Goal: Transaction & Acquisition: Purchase product/service

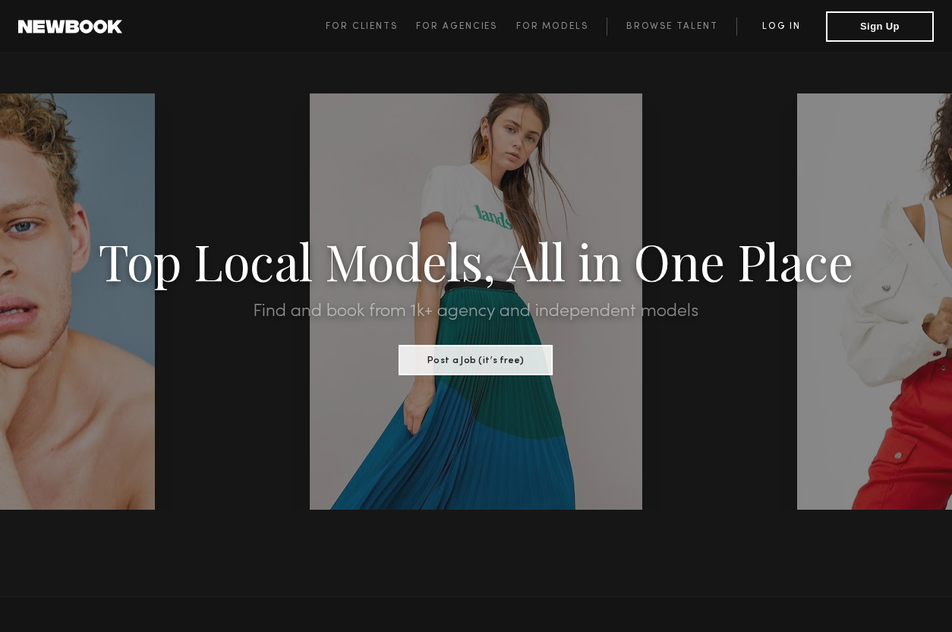
click at [781, 21] on link "Log in" at bounding box center [781, 26] width 90 height 18
click at [787, 27] on link "Log in" at bounding box center [781, 26] width 90 height 18
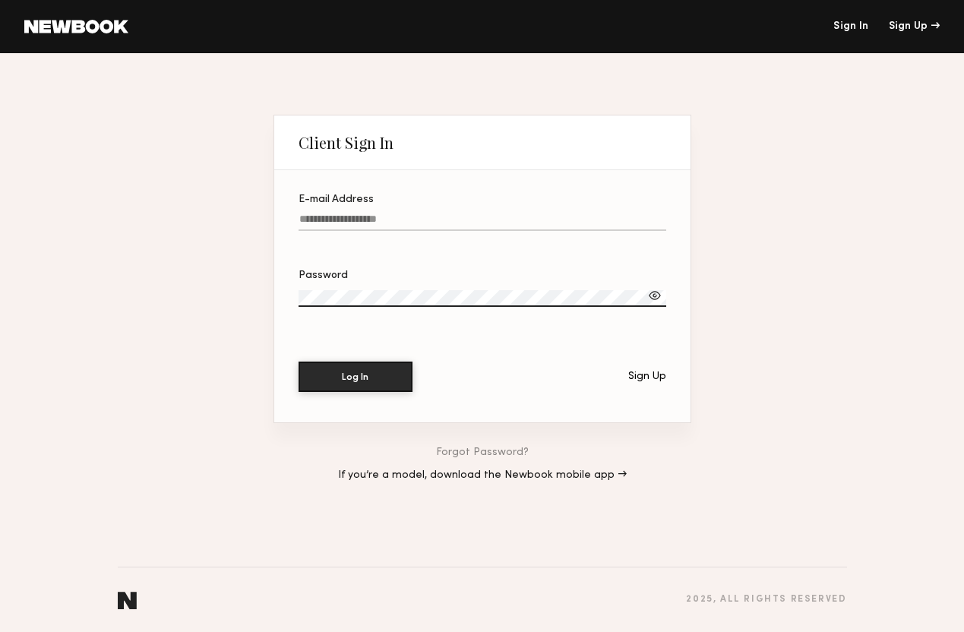
click at [410, 208] on label "E-mail Address" at bounding box center [481, 220] width 367 height 52
click at [410, 213] on input "E-mail Address" at bounding box center [481, 221] width 367 height 17
click at [381, 224] on input "E-mail Address" at bounding box center [481, 221] width 367 height 17
click at [381, 219] on input "E-mail Address" at bounding box center [481, 221] width 367 height 17
type input "**********"
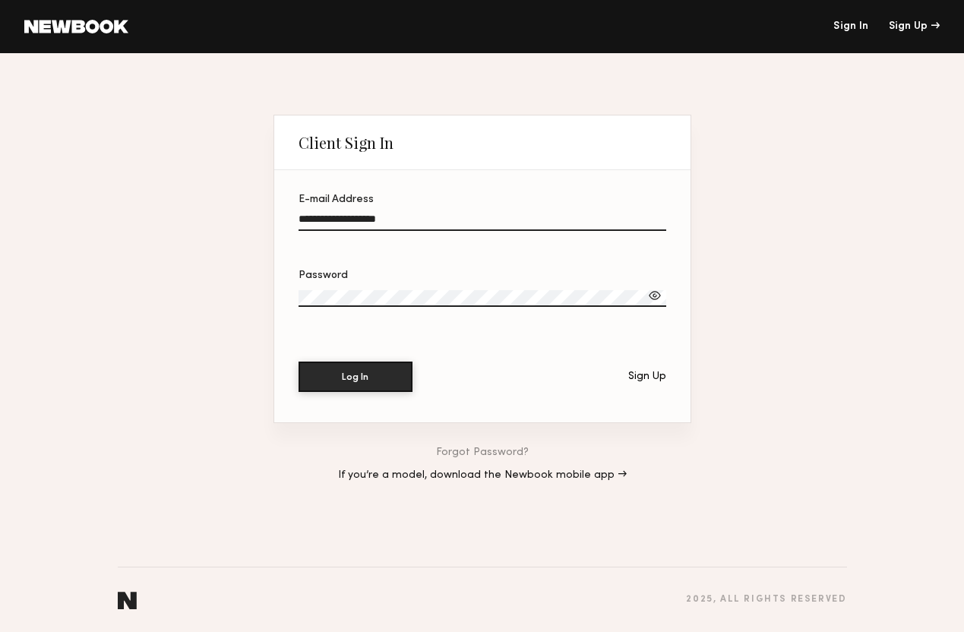
click at [653, 292] on div at bounding box center [654, 295] width 15 height 15
click at [268, 292] on div "**********" at bounding box center [482, 342] width 964 height 579
click at [335, 386] on button "Log In" at bounding box center [355, 376] width 114 height 30
click at [435, 221] on input "**********" at bounding box center [481, 221] width 367 height 17
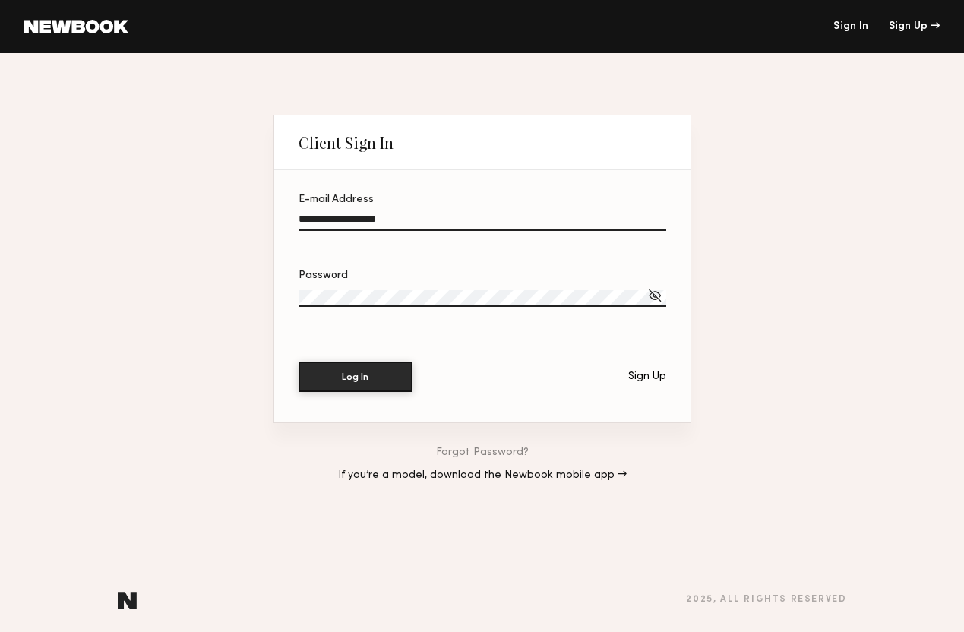
click at [435, 221] on input "**********" at bounding box center [481, 221] width 367 height 17
click at [355, 214] on input "E-mail Address" at bounding box center [481, 221] width 367 height 17
click at [357, 226] on input "E-mail Address" at bounding box center [481, 221] width 367 height 17
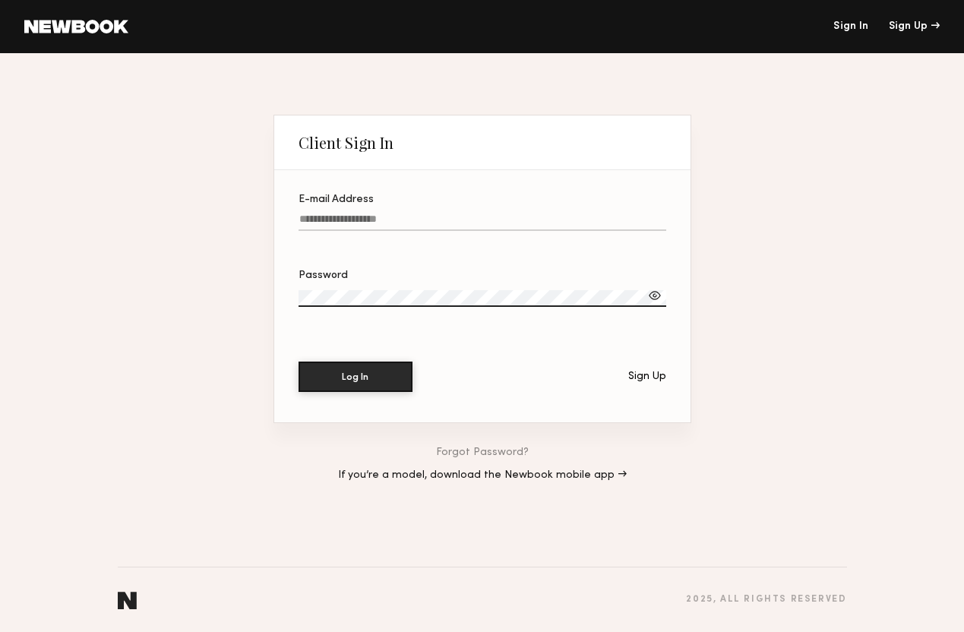
click at [393, 226] on input "E-mail Address" at bounding box center [481, 221] width 367 height 17
click at [419, 215] on input "E-mail Address" at bounding box center [481, 221] width 367 height 17
click at [657, 294] on div at bounding box center [654, 295] width 15 height 15
click at [325, 381] on button "Log In" at bounding box center [355, 376] width 114 height 30
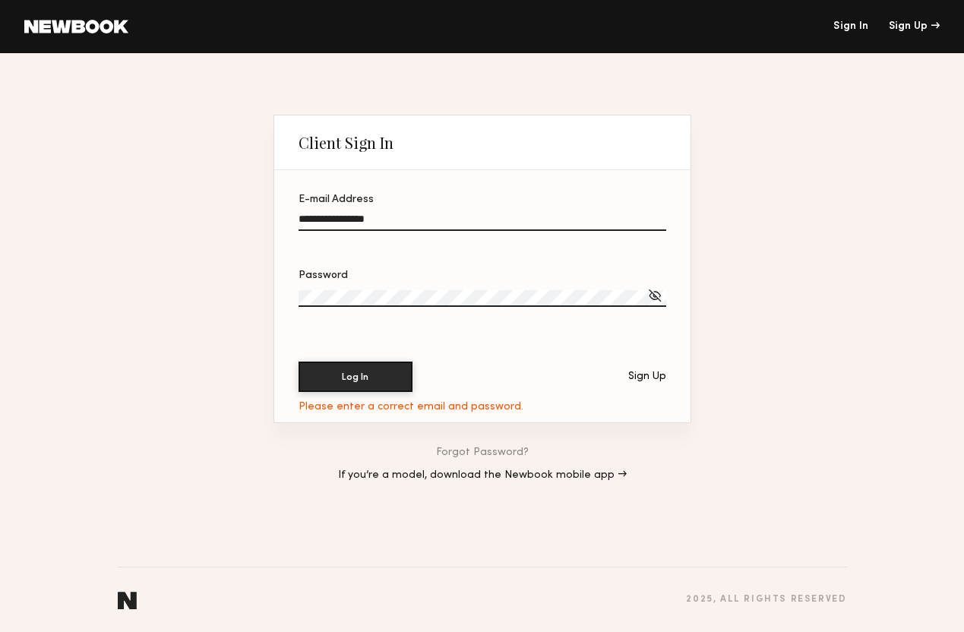
click at [386, 218] on input "**********" at bounding box center [481, 221] width 367 height 17
drag, startPoint x: 333, startPoint y: 216, endPoint x: 282, endPoint y: 218, distance: 50.1
click at [282, 218] on section "**********" at bounding box center [482, 296] width 416 height 252
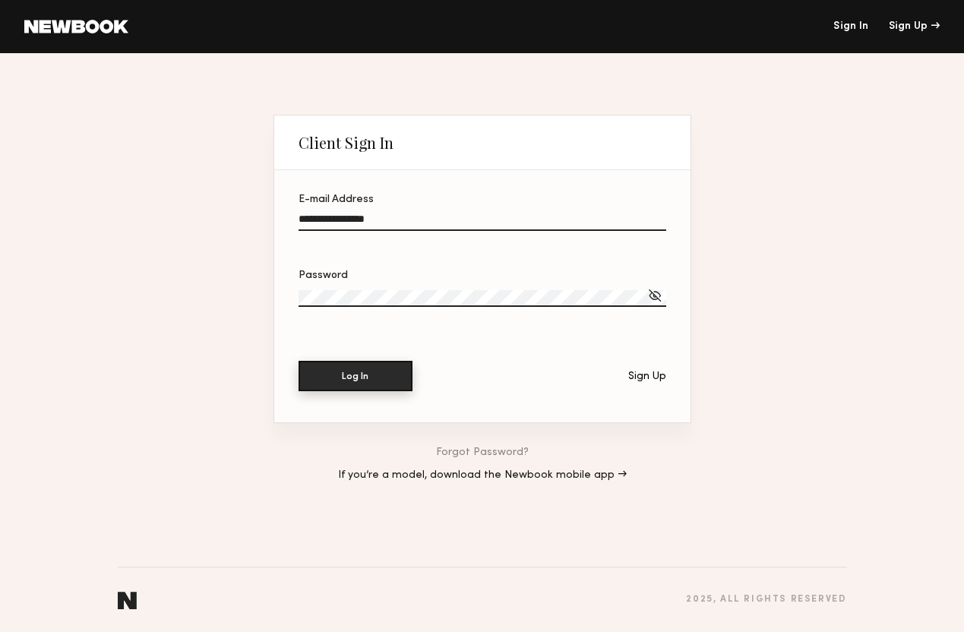
click at [353, 388] on button "Log In" at bounding box center [355, 376] width 114 height 30
click at [333, 211] on label "**********" at bounding box center [481, 220] width 367 height 52
click at [333, 213] on input "**********" at bounding box center [481, 221] width 367 height 17
drag, startPoint x: 316, startPoint y: 217, endPoint x: 286, endPoint y: 218, distance: 29.6
click at [286, 218] on section "**********" at bounding box center [482, 296] width 416 height 252
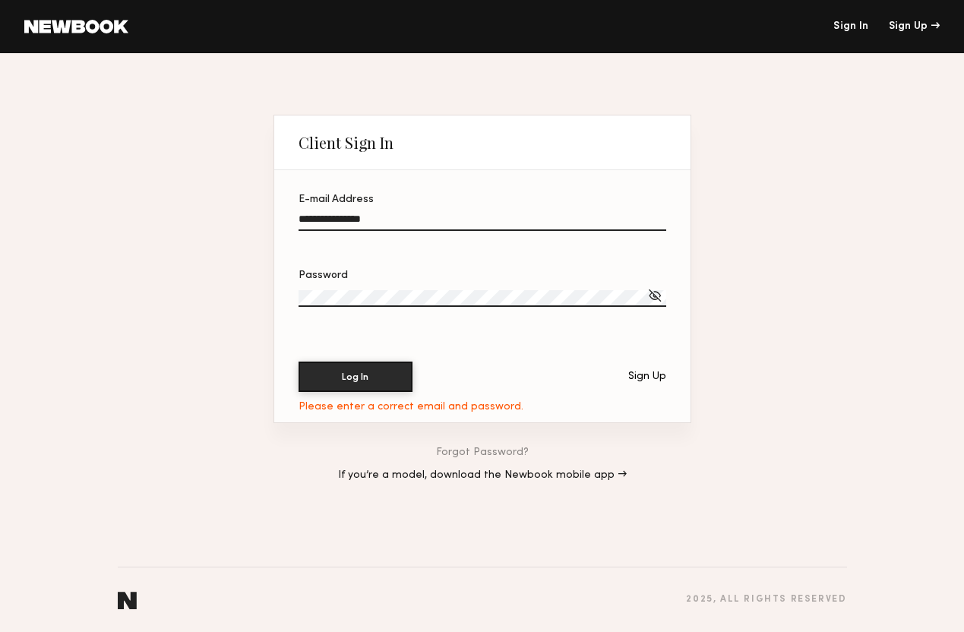
type input "**********"
click at [251, 288] on div "**********" at bounding box center [482, 342] width 964 height 579
click at [476, 449] on link "Forgot Password?" at bounding box center [482, 452] width 93 height 11
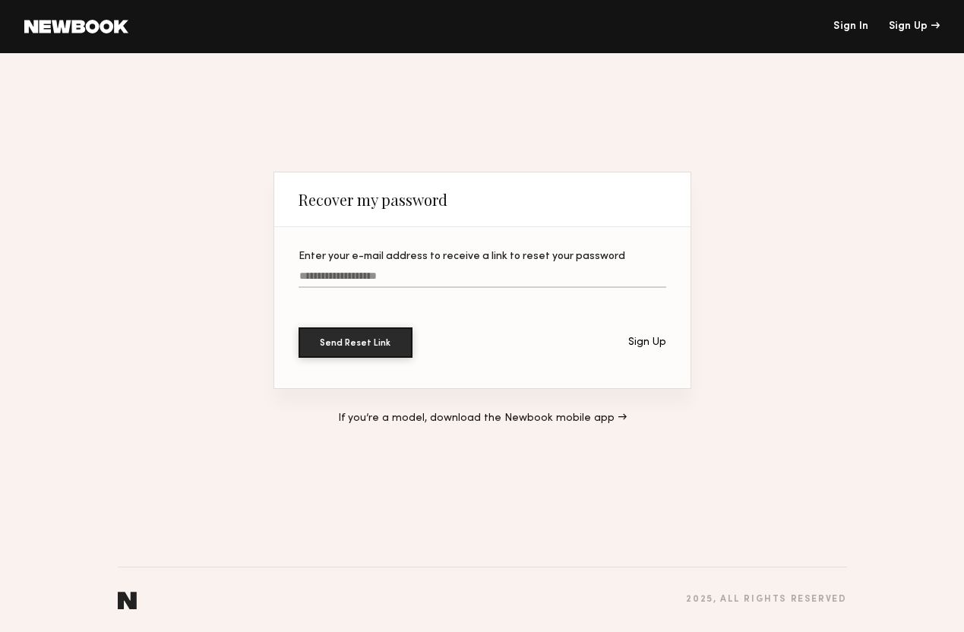
click at [404, 278] on input "Enter your e-mail address to receive a link to reset your password" at bounding box center [481, 278] width 367 height 17
type input "**********"
click at [367, 340] on button "Send Reset Link" at bounding box center [355, 341] width 114 height 30
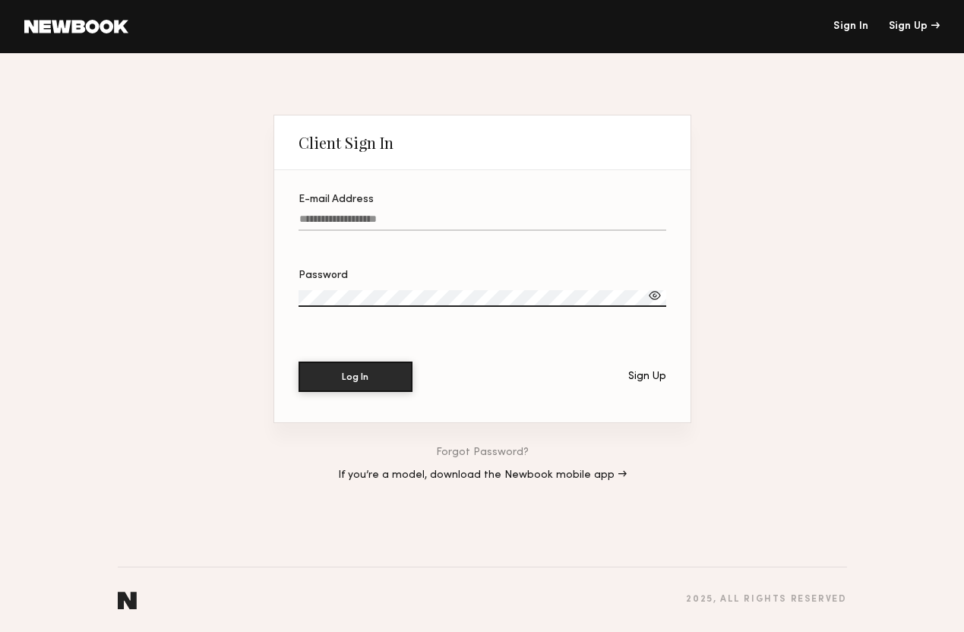
click at [364, 216] on input "E-mail Address" at bounding box center [481, 221] width 367 height 17
type input "****"
click at [455, 456] on link "Forgot Password?" at bounding box center [482, 452] width 93 height 11
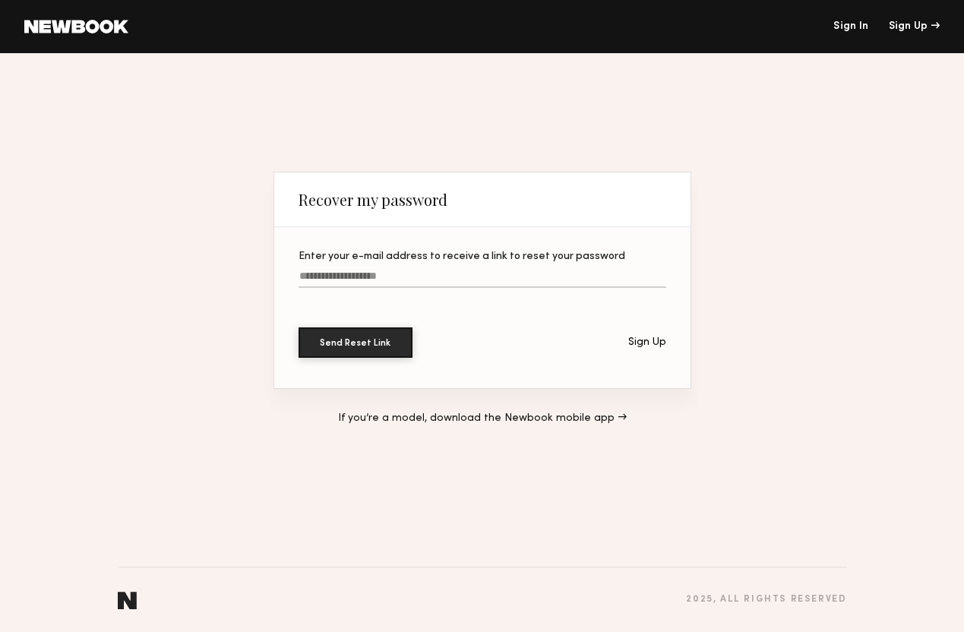
click at [374, 277] on input "Enter your e-mail address to receive a link to reset your password" at bounding box center [481, 278] width 367 height 17
type input "*******"
click at [844, 29] on link "Sign In" at bounding box center [850, 26] width 35 height 11
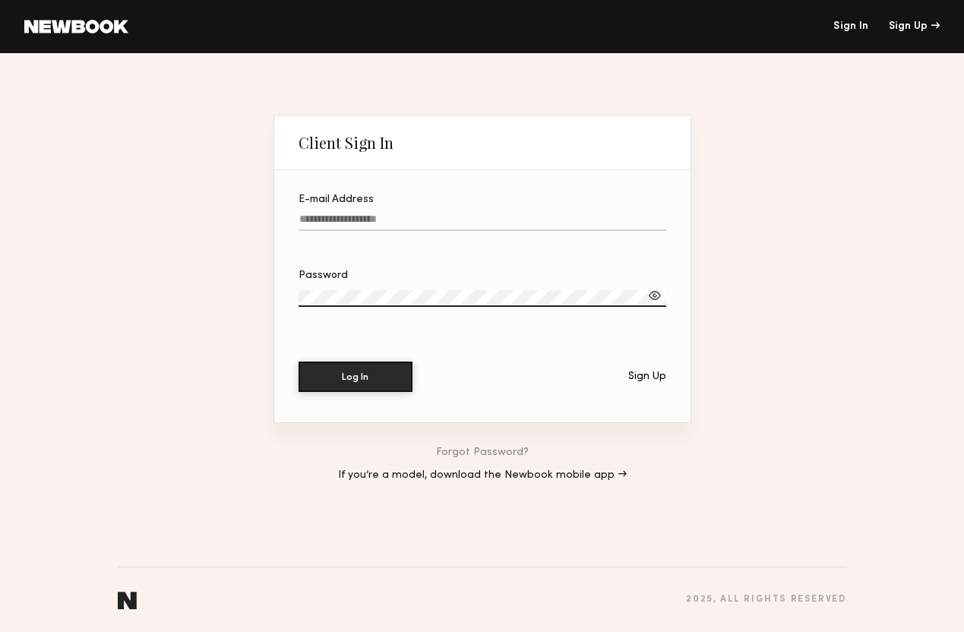
click at [654, 295] on div at bounding box center [654, 295] width 15 height 15
click at [351, 221] on input "E-mail Address" at bounding box center [481, 221] width 367 height 17
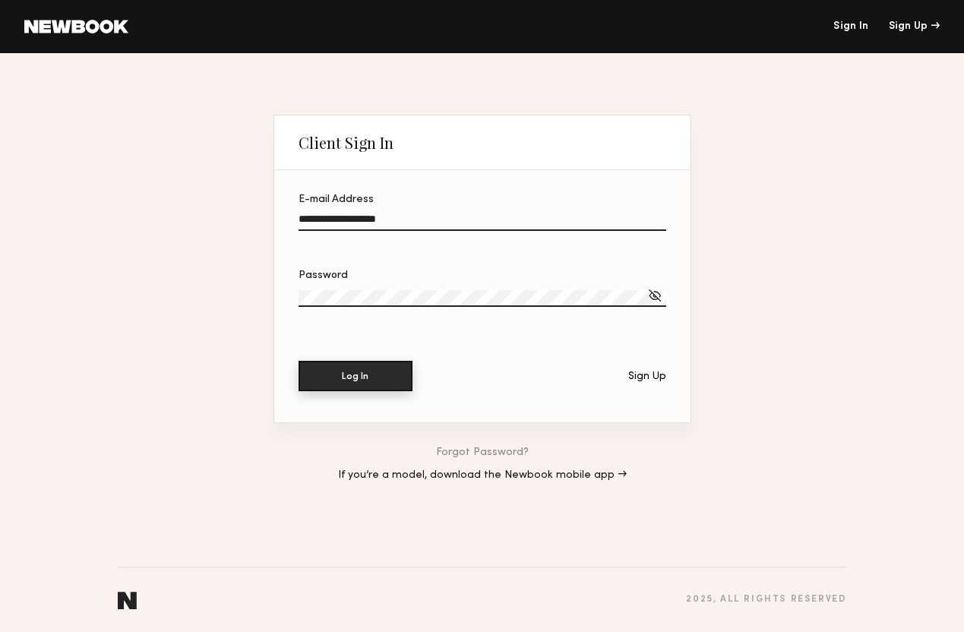
type input "**********"
click at [342, 370] on button "Log In" at bounding box center [355, 376] width 114 height 30
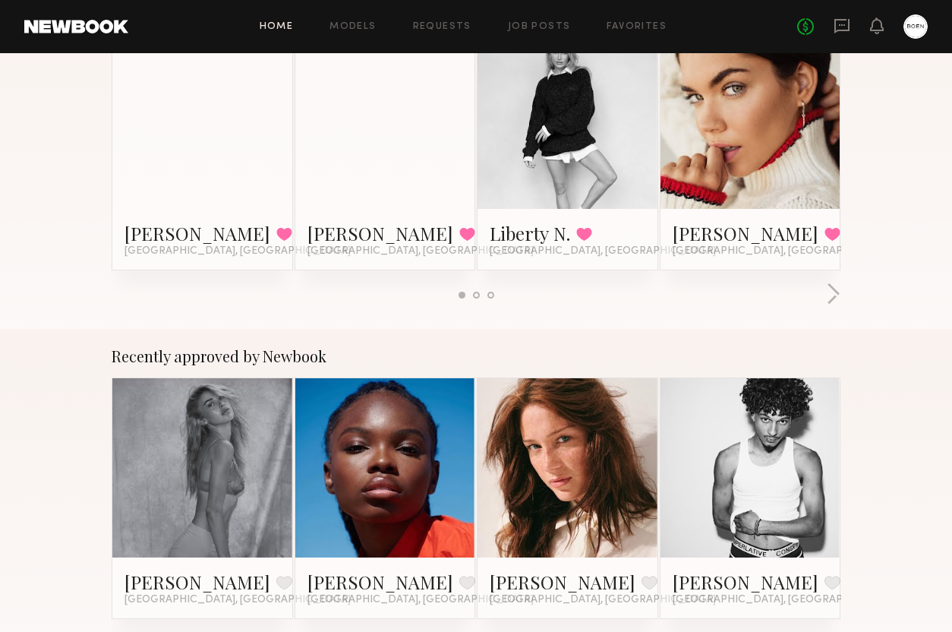
scroll to position [312, 0]
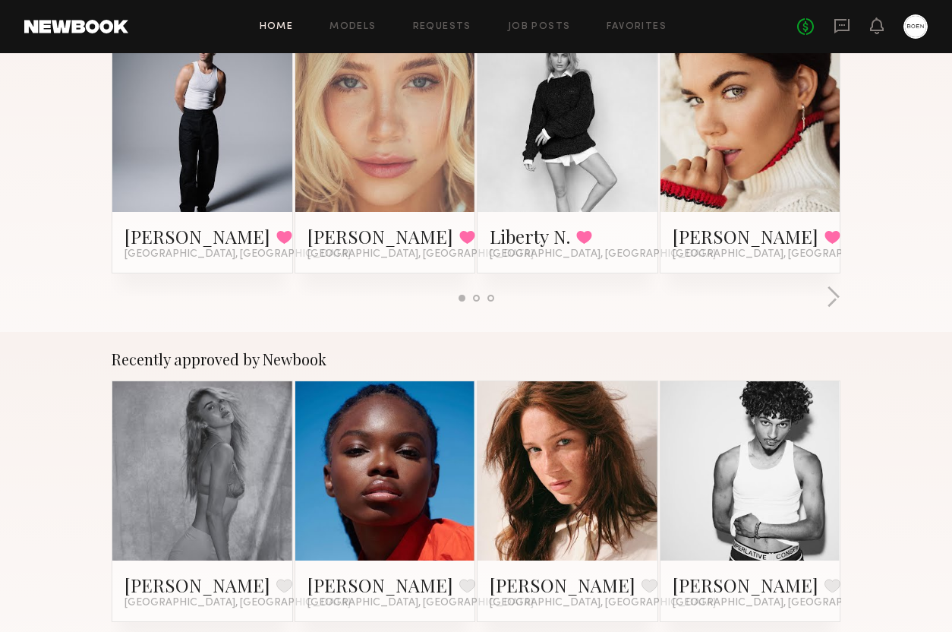
click at [478, 296] on div at bounding box center [476, 298] width 7 height 7
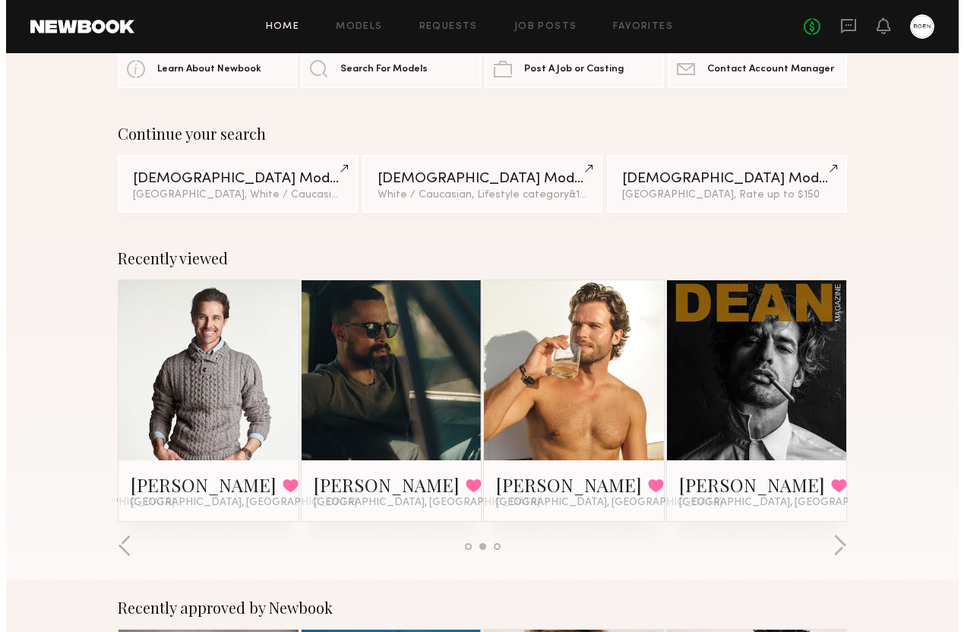
scroll to position [0, 0]
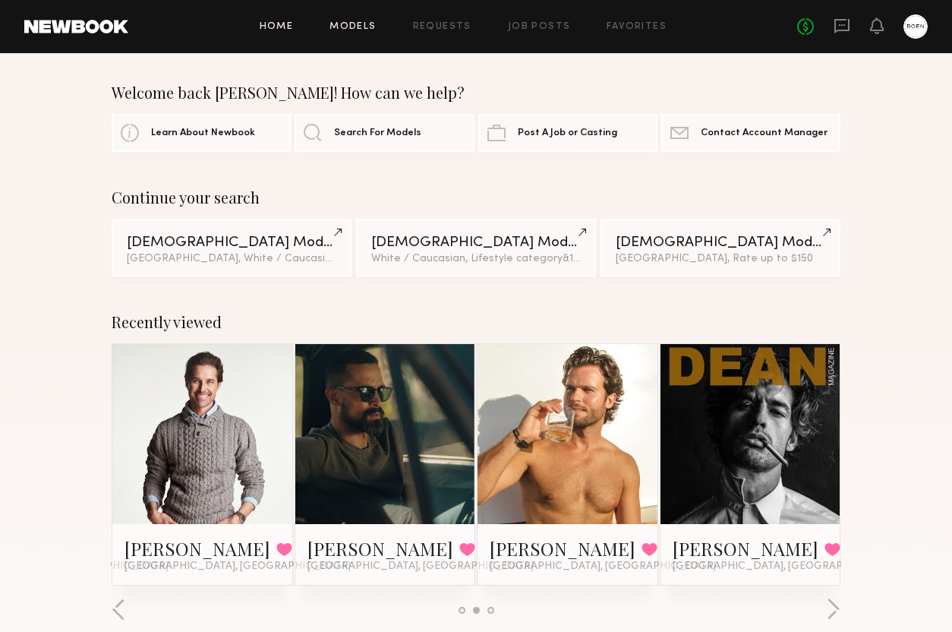
click at [358, 24] on link "Models" at bounding box center [353, 27] width 46 height 10
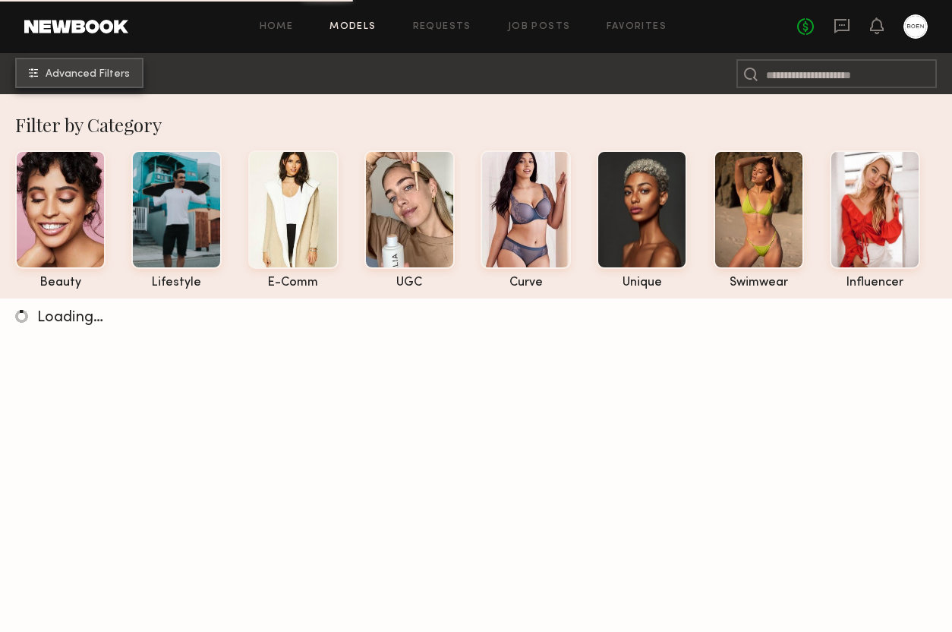
click at [113, 68] on button "Advanced Filters" at bounding box center [79, 73] width 128 height 30
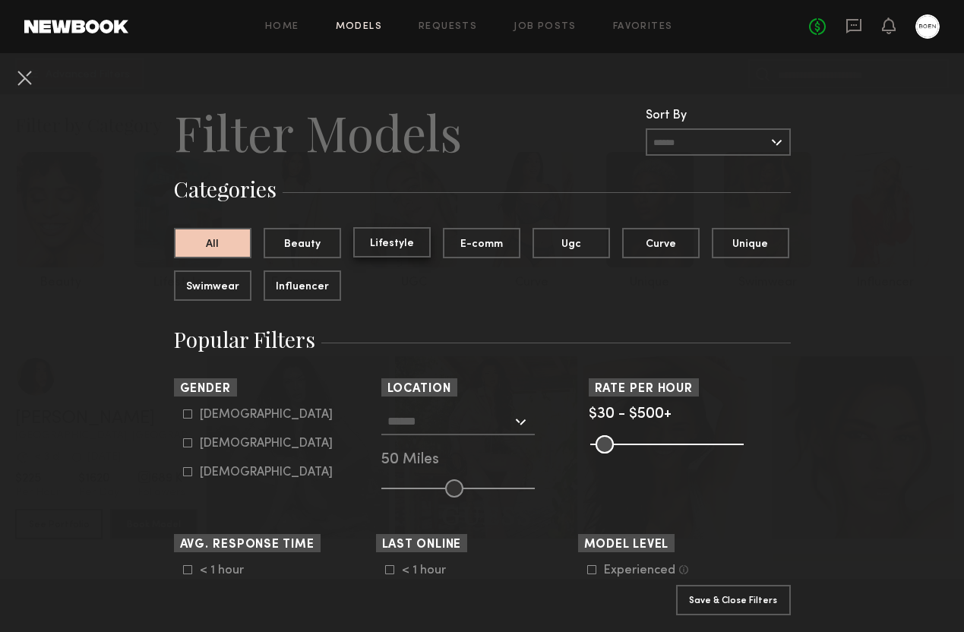
click at [369, 245] on button "Lifestyle" at bounding box center [391, 242] width 77 height 30
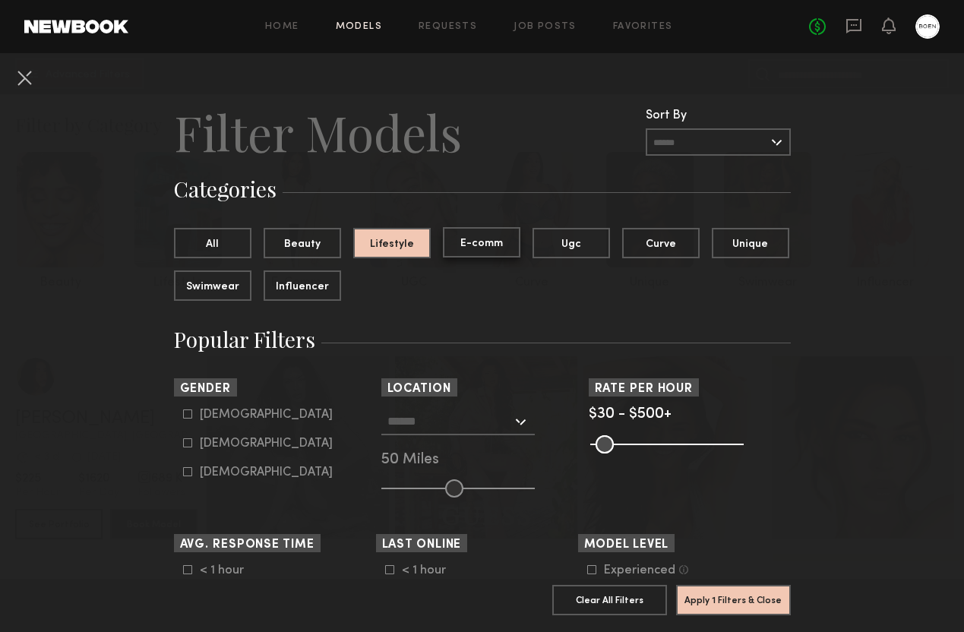
click at [462, 242] on button "E-comm" at bounding box center [481, 242] width 77 height 30
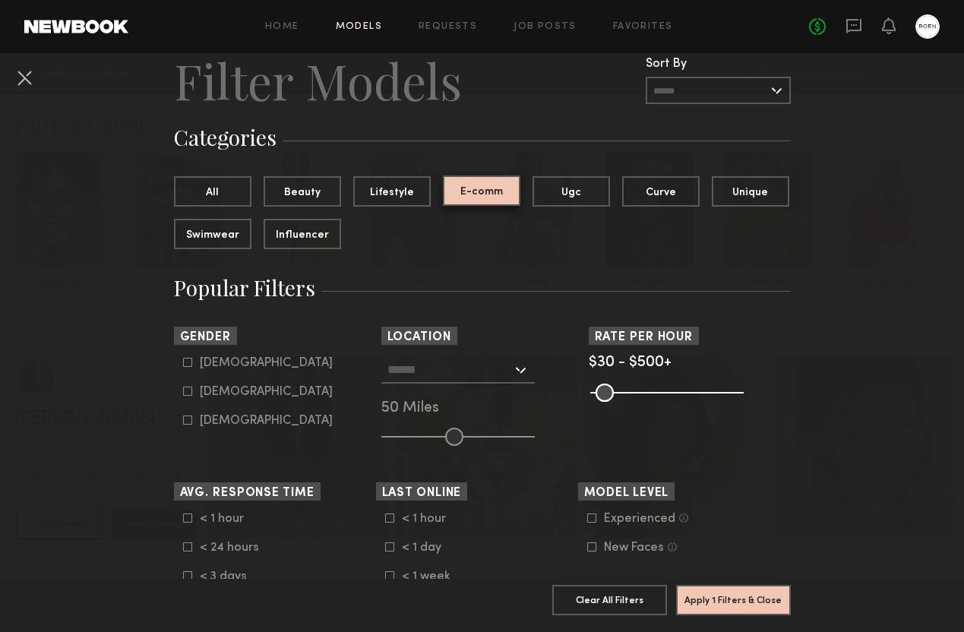
scroll to position [118, 0]
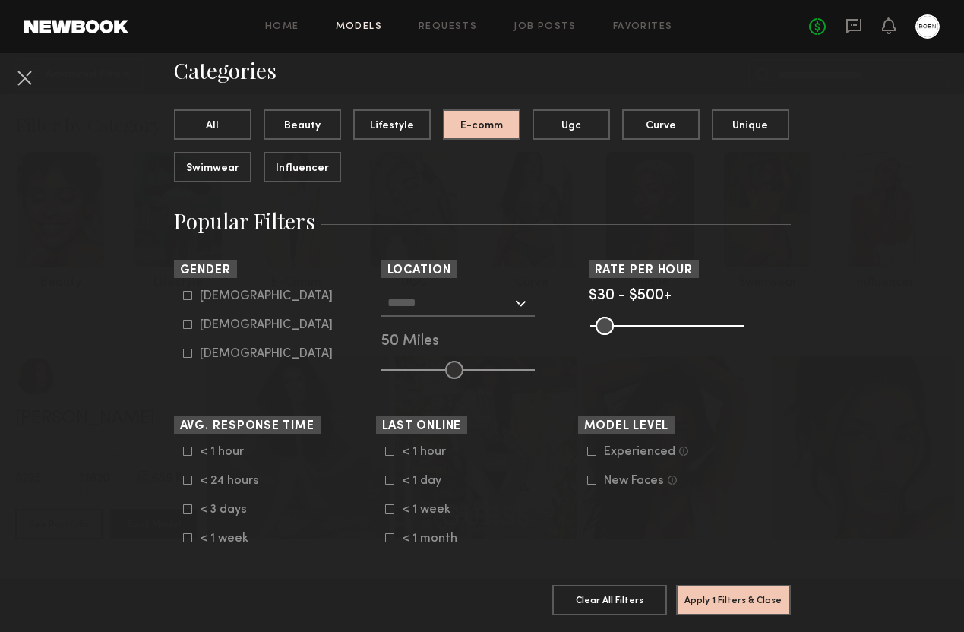
click at [187, 293] on label "Male" at bounding box center [258, 295] width 150 height 9
type input "*"
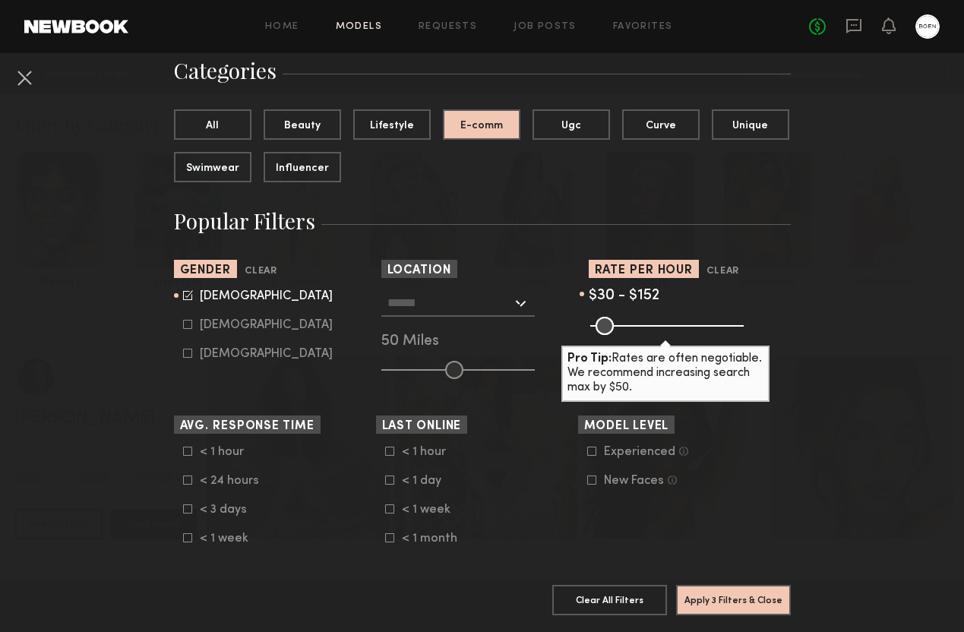
drag, startPoint x: 727, startPoint y: 326, endPoint x: 628, endPoint y: 330, distance: 99.5
click at [628, 330] on input "range" at bounding box center [666, 326] width 153 height 18
type input "***"
click at [629, 330] on input "range" at bounding box center [666, 326] width 153 height 18
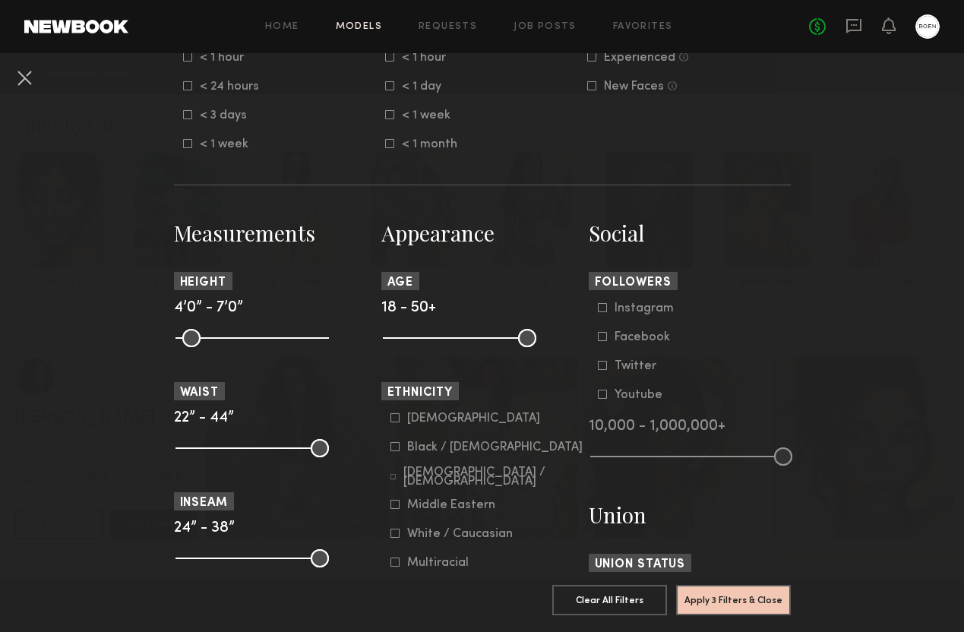
scroll to position [539, 0]
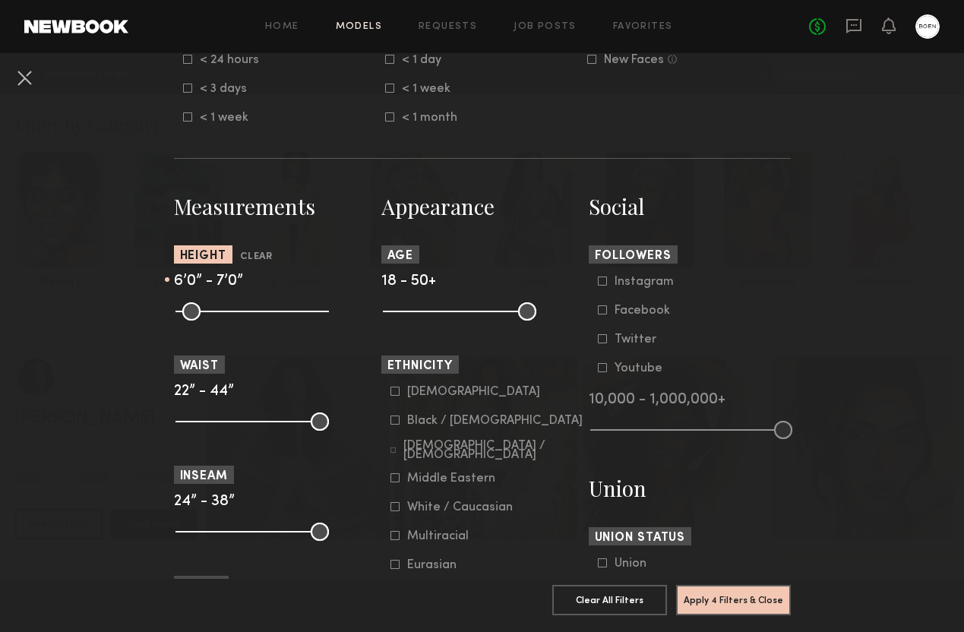
drag, startPoint x: 178, startPoint y: 309, endPoint x: 268, endPoint y: 309, distance: 89.6
type input "**"
click at [268, 309] on input "range" at bounding box center [251, 311] width 153 height 18
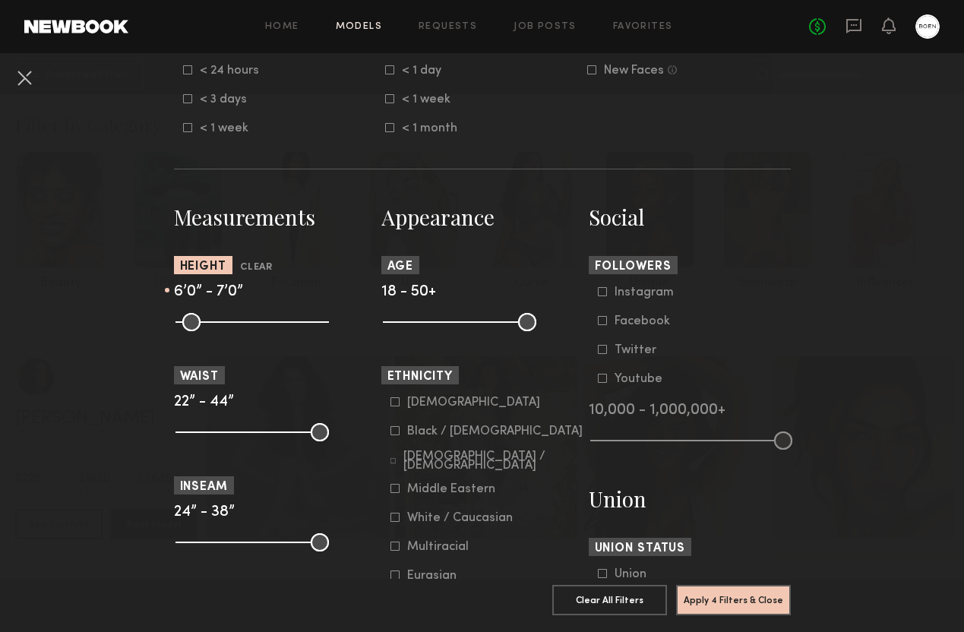
scroll to position [525, 0]
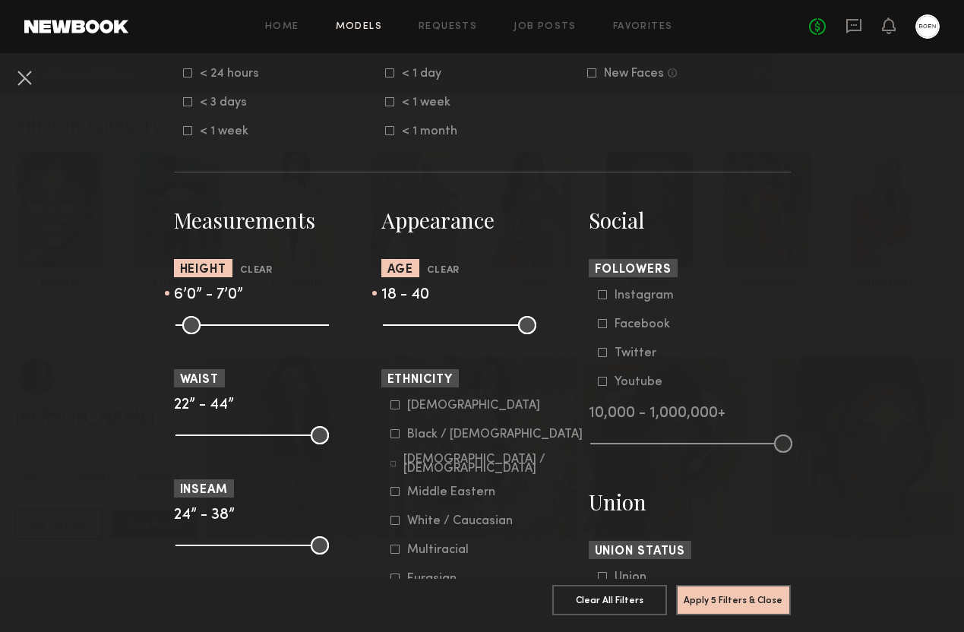
drag, startPoint x: 521, startPoint y: 324, endPoint x: 477, endPoint y: 323, distance: 44.1
click at [477, 323] on input "range" at bounding box center [459, 325] width 153 height 18
drag, startPoint x: 477, startPoint y: 325, endPoint x: 500, endPoint y: 322, distance: 23.0
type input "**"
click at [500, 322] on input "range" at bounding box center [459, 325] width 153 height 18
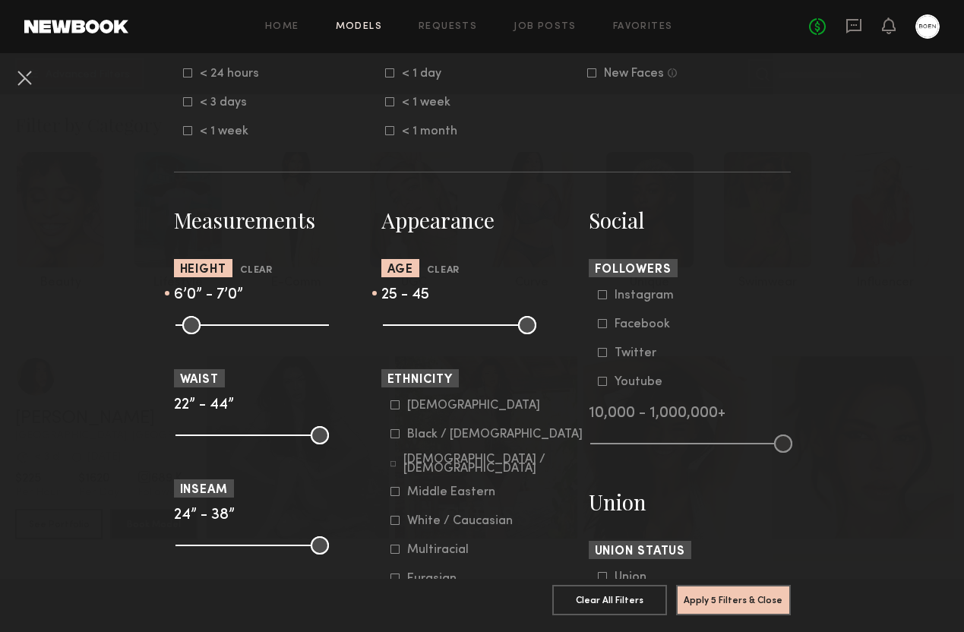
drag, startPoint x: 382, startPoint y: 326, endPoint x: 417, endPoint y: 326, distance: 34.9
type input "**"
click at [417, 326] on input "range" at bounding box center [459, 325] width 153 height 18
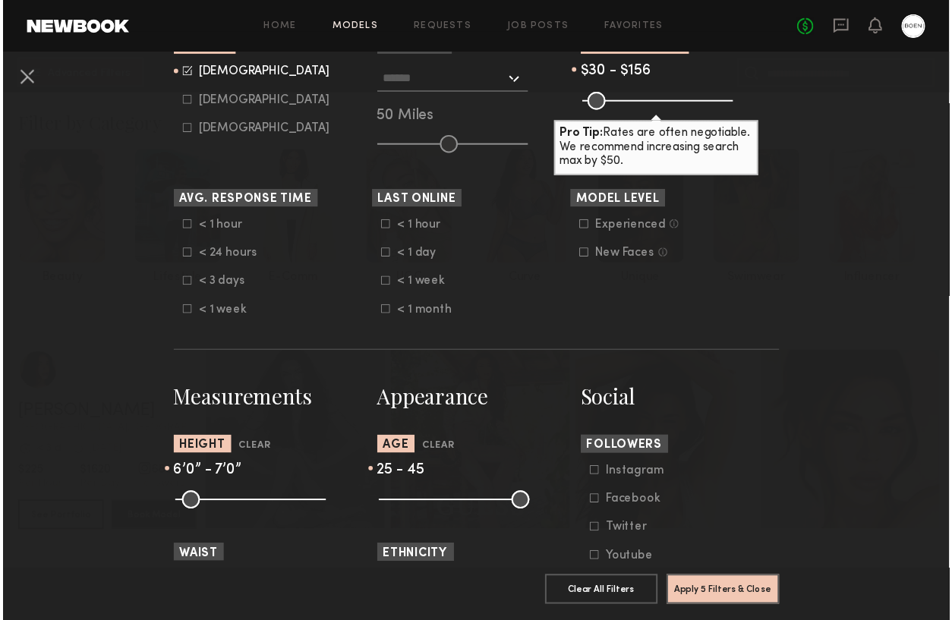
scroll to position [0, 0]
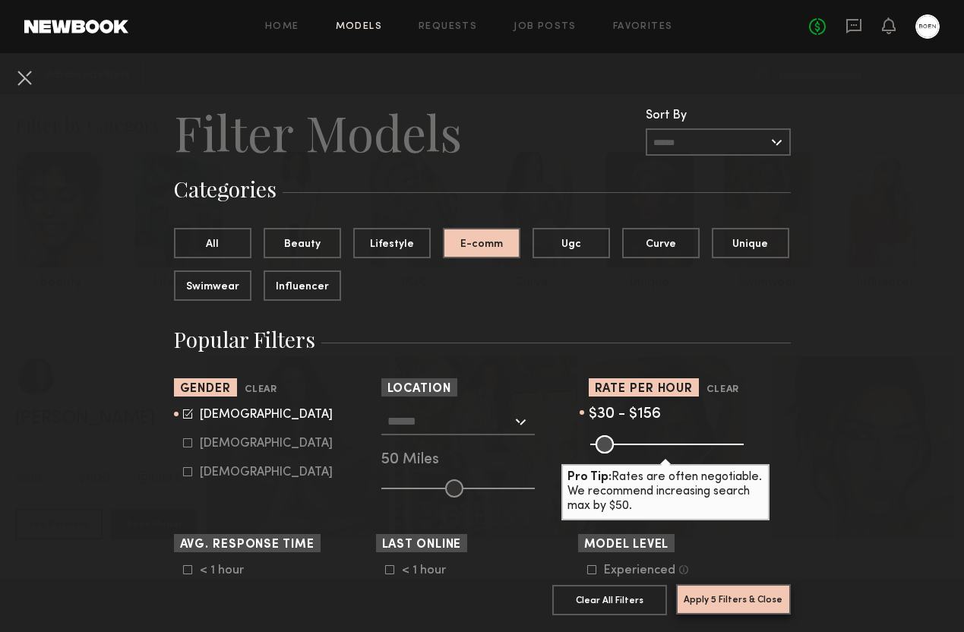
click at [714, 591] on button "Apply 5 Filters & Close" at bounding box center [733, 599] width 115 height 30
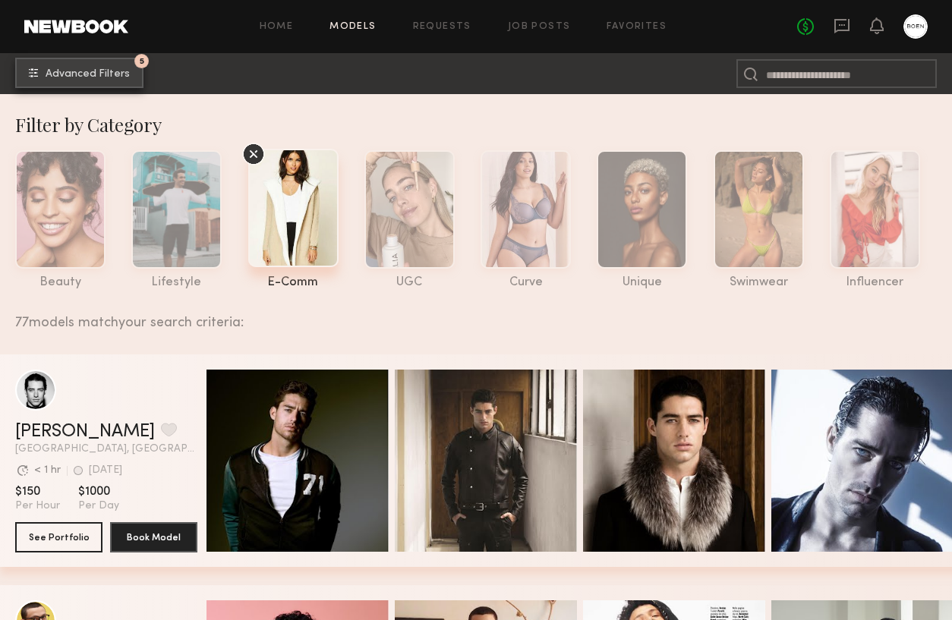
click at [101, 77] on span "Advanced Filters" at bounding box center [88, 74] width 84 height 11
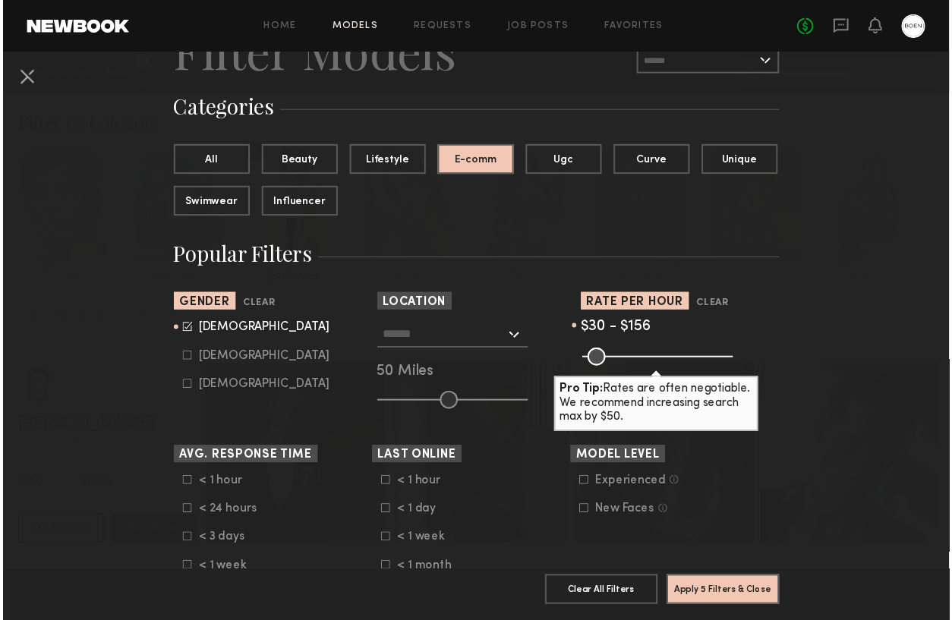
scroll to position [93, 0]
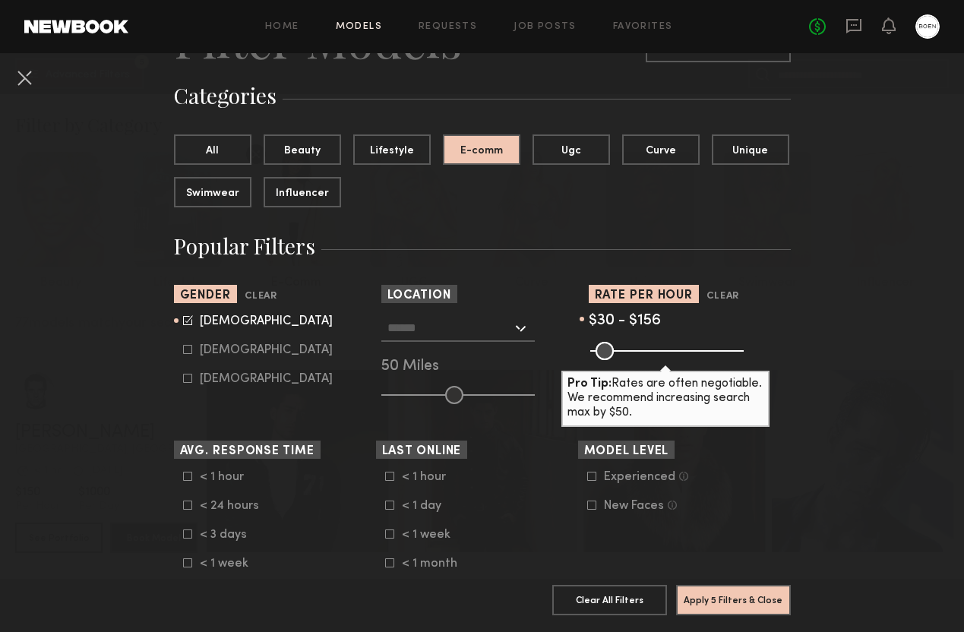
click at [458, 329] on input "text" at bounding box center [449, 327] width 125 height 26
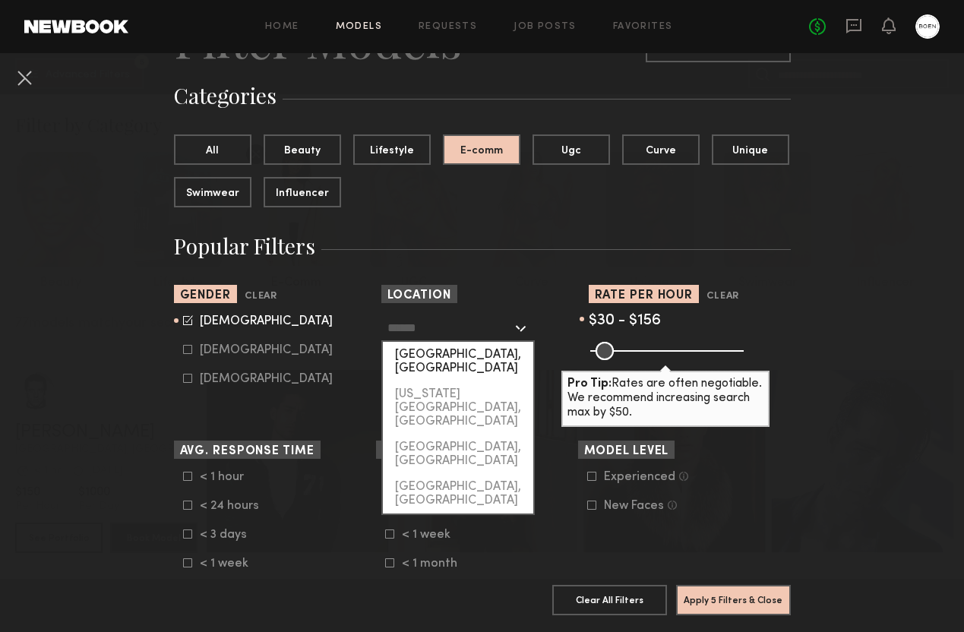
click at [452, 346] on div "[GEOGRAPHIC_DATA], [GEOGRAPHIC_DATA]" at bounding box center [458, 361] width 150 height 39
type input "**********"
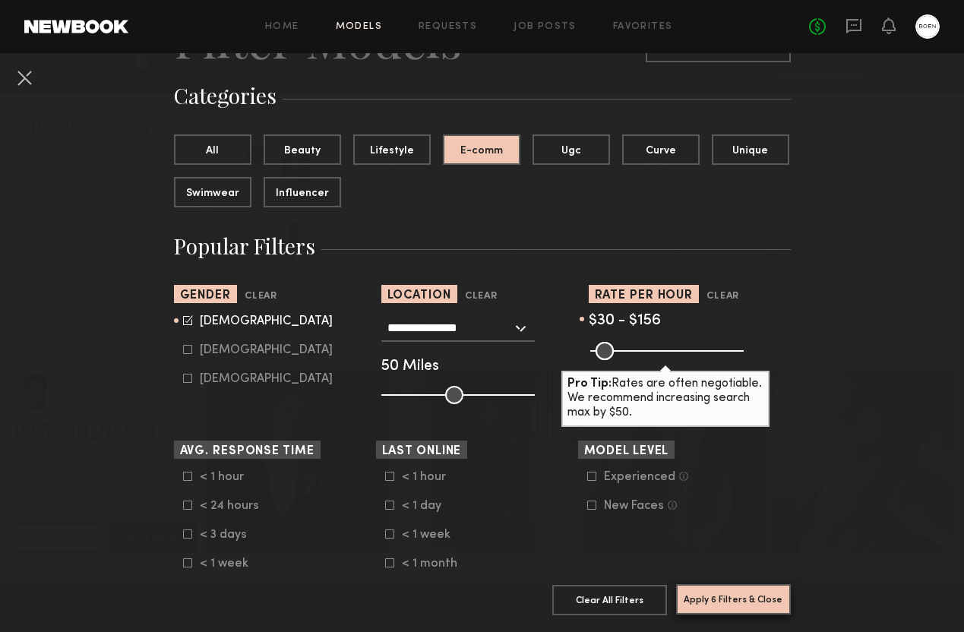
click at [708, 585] on button "Apply 6 Filters & Close" at bounding box center [733, 599] width 115 height 30
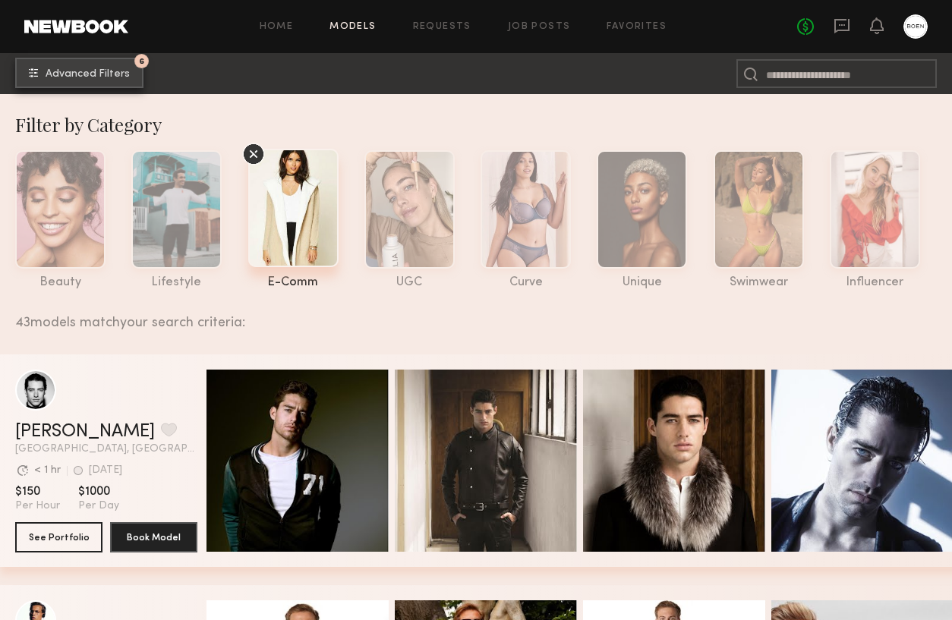
click at [69, 78] on span "Advanced Filters" at bounding box center [88, 74] width 84 height 11
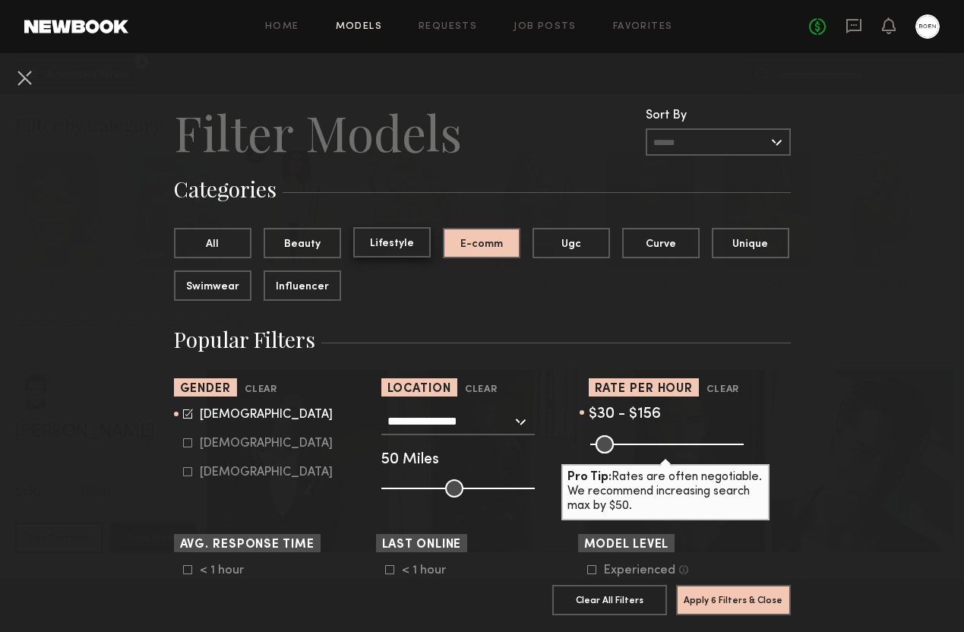
click at [398, 244] on button "Lifestyle" at bounding box center [391, 242] width 77 height 30
click at [714, 584] on button "Apply 6 Filters & Close" at bounding box center [733, 599] width 115 height 30
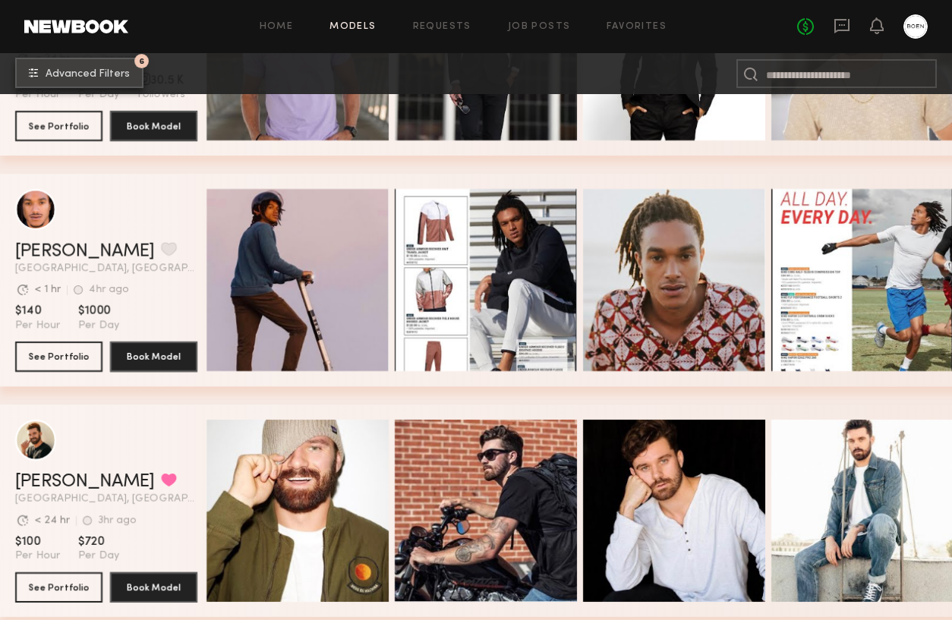
scroll to position [5618, 0]
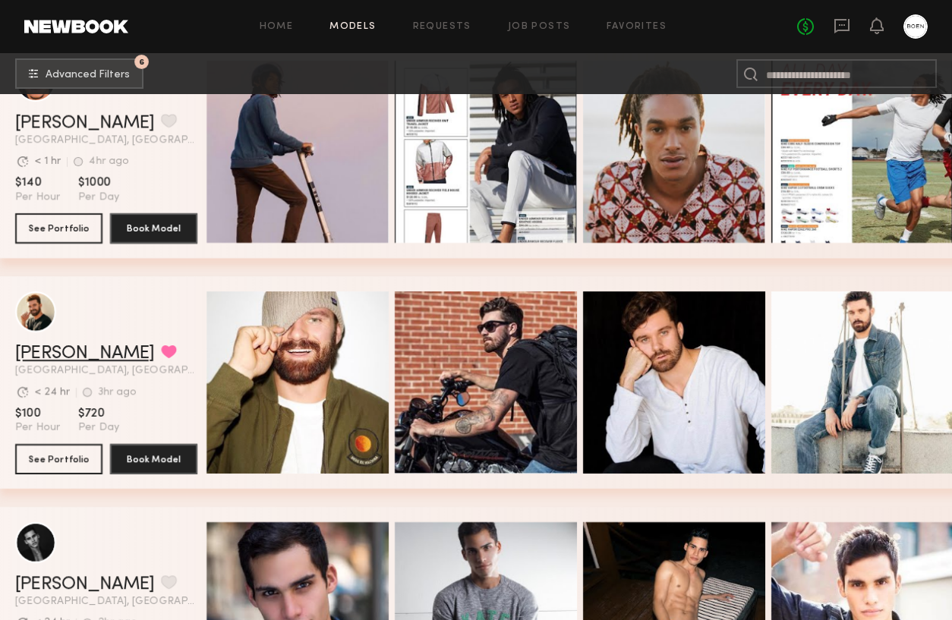
click at [51, 355] on link "Cole G." at bounding box center [85, 354] width 140 height 18
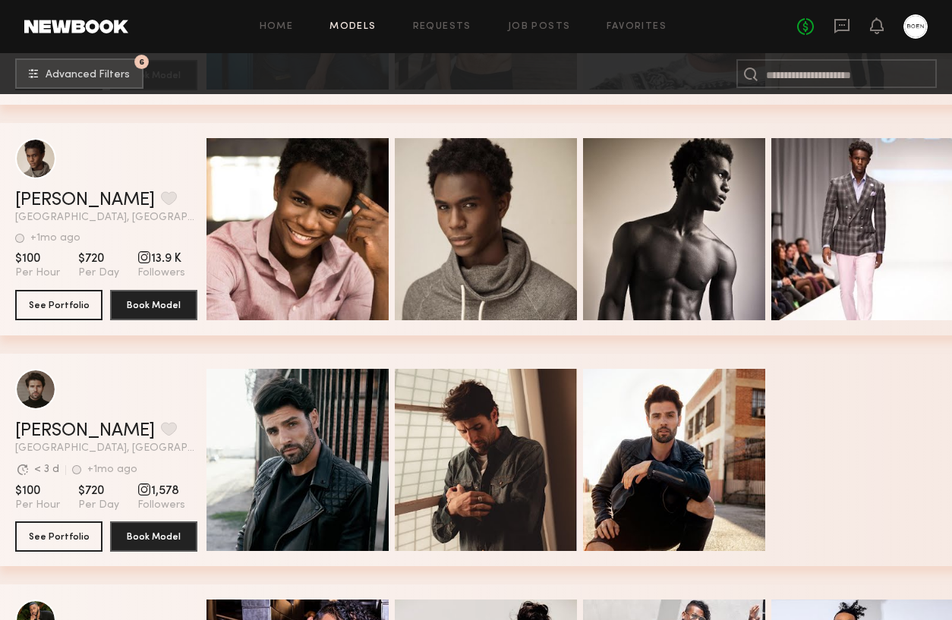
scroll to position [15607, 0]
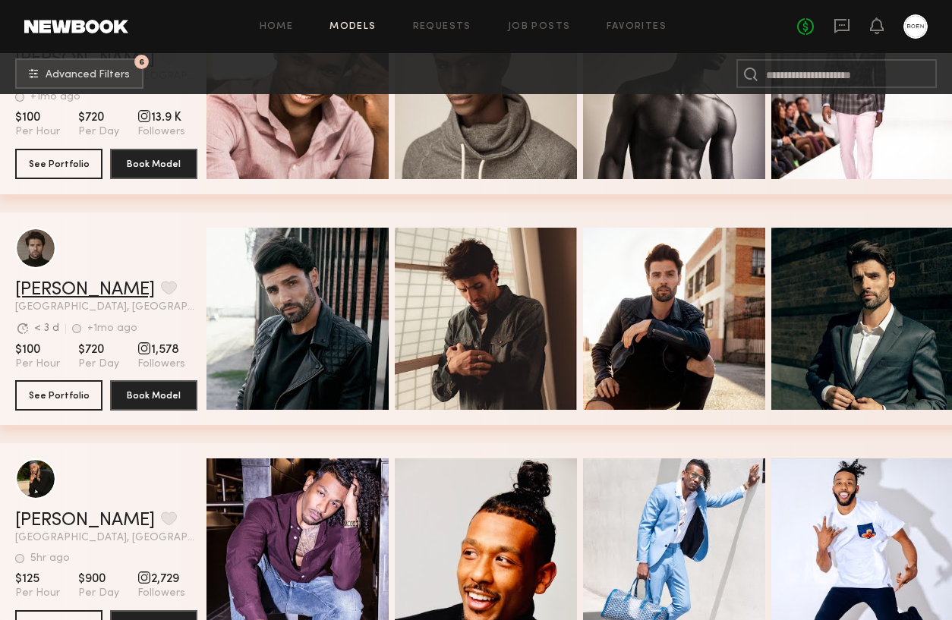
click at [60, 291] on link "[PERSON_NAME]" at bounding box center [85, 290] width 140 height 18
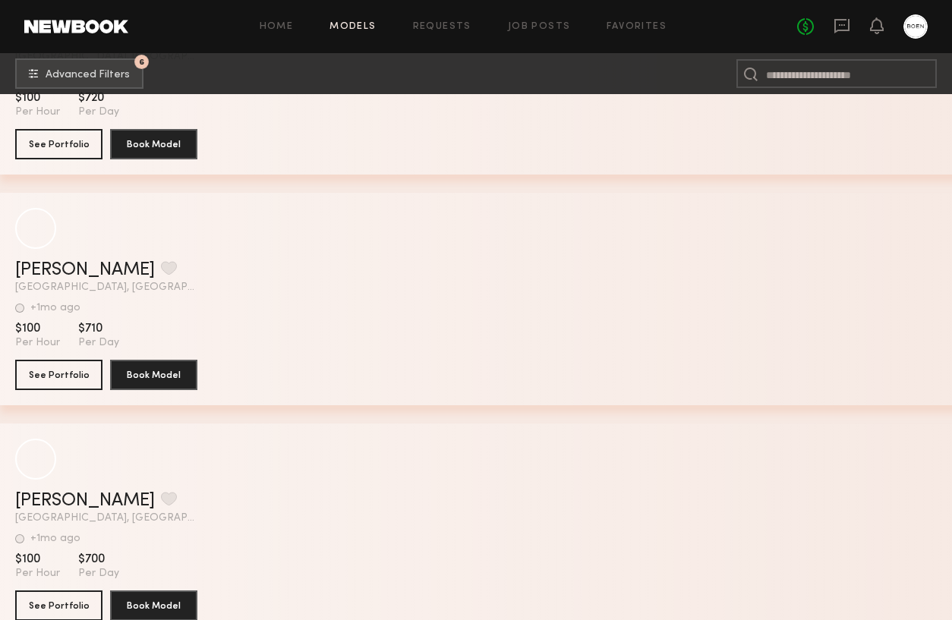
scroll to position [19801, 0]
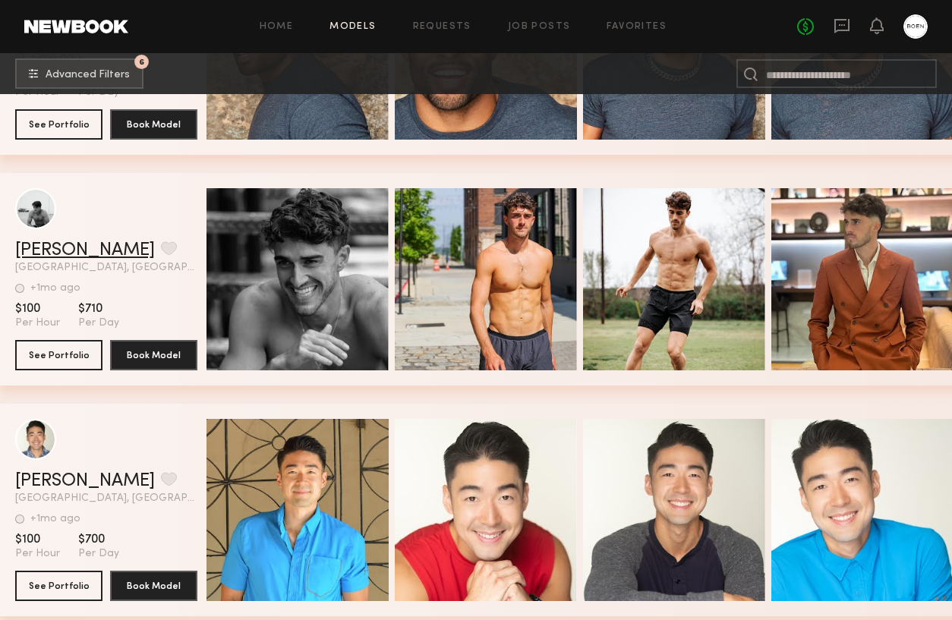
click at [62, 253] on link "Garrett B." at bounding box center [85, 250] width 140 height 18
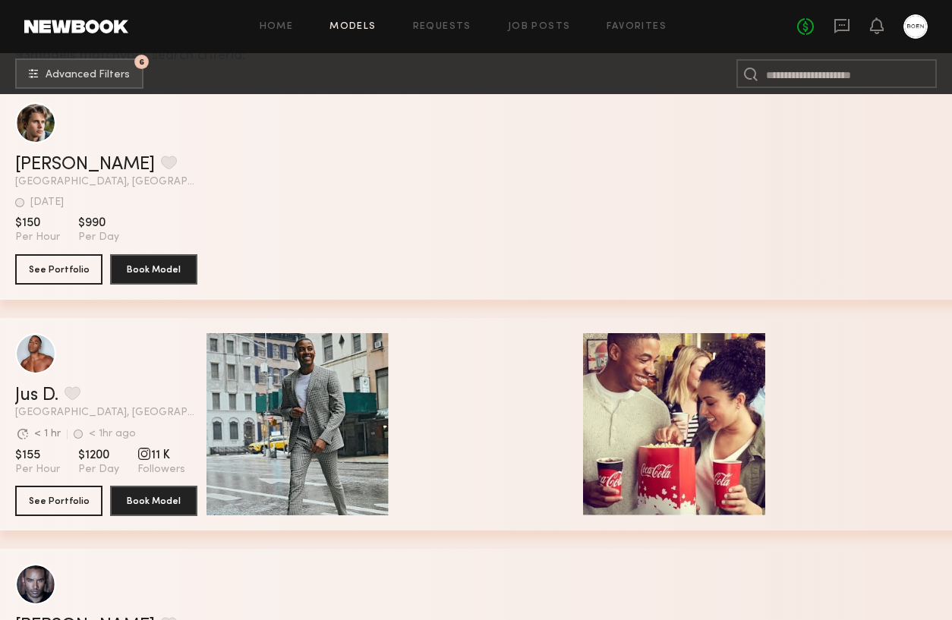
scroll to position [0, 0]
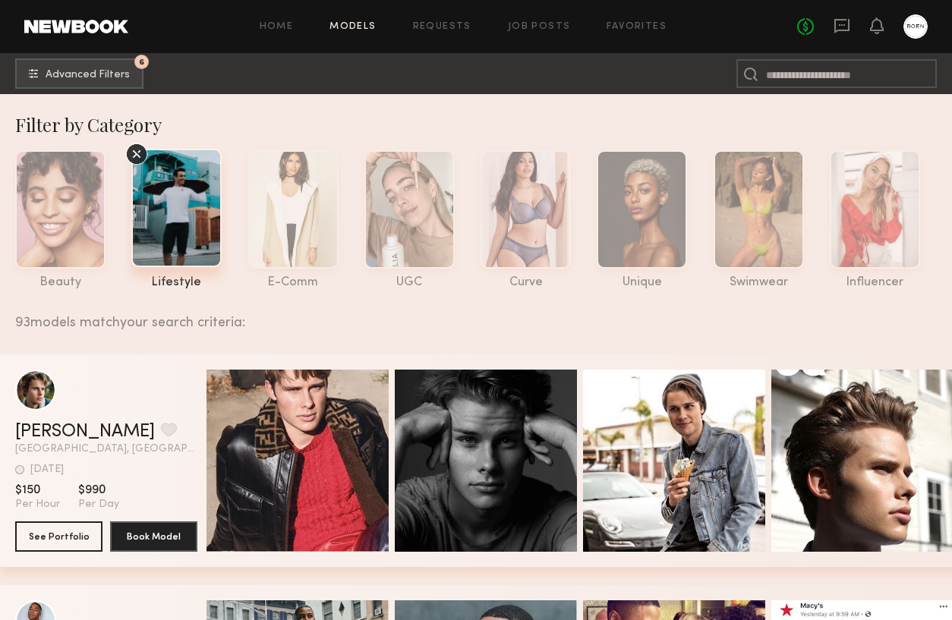
click at [141, 154] on icon at bounding box center [136, 154] width 23 height 23
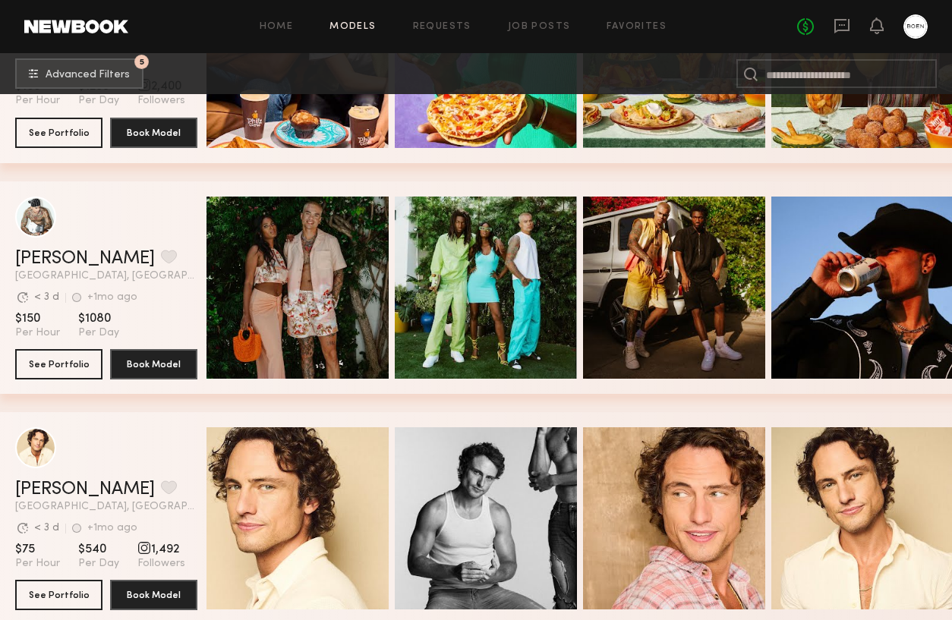
scroll to position [15683, 0]
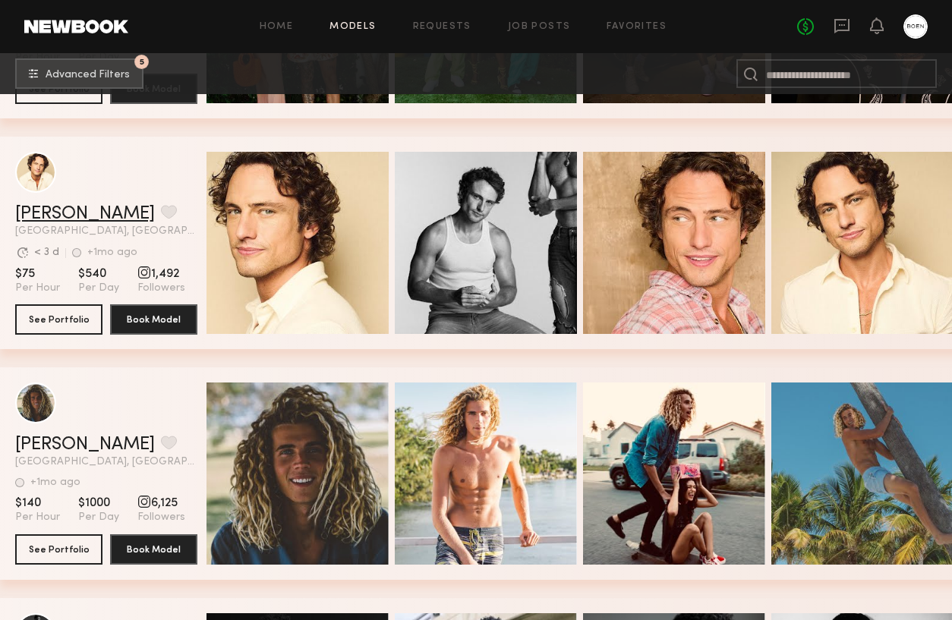
click at [61, 210] on link "[PERSON_NAME]" at bounding box center [85, 214] width 140 height 18
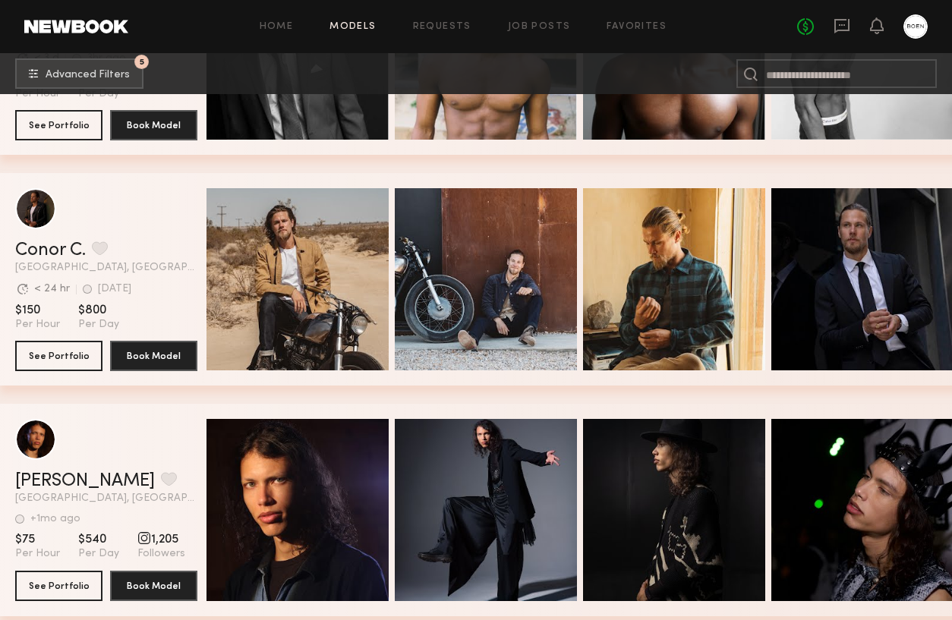
scroll to position [16336, 0]
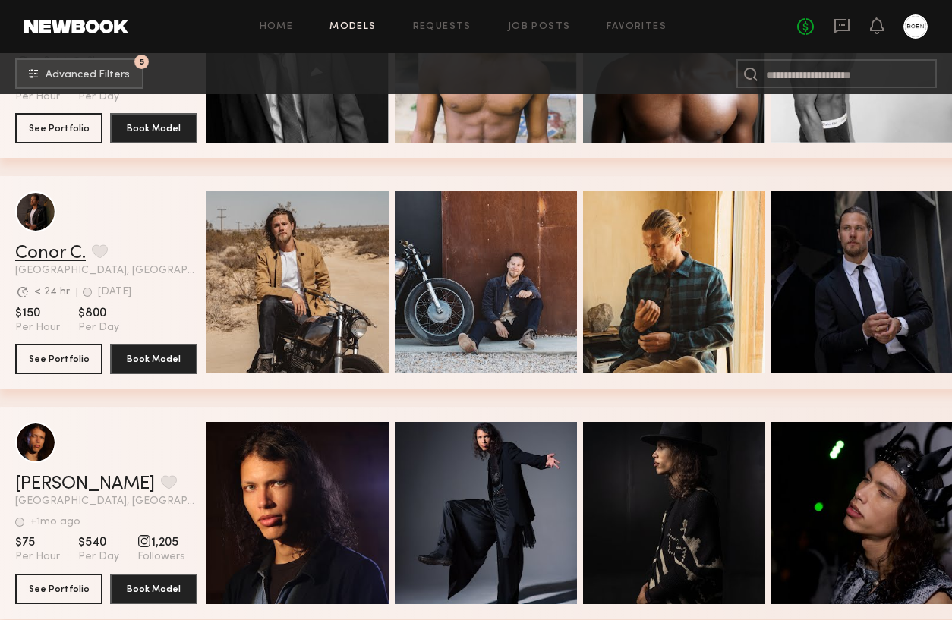
click at [48, 251] on link "Conor C." at bounding box center [50, 253] width 71 height 18
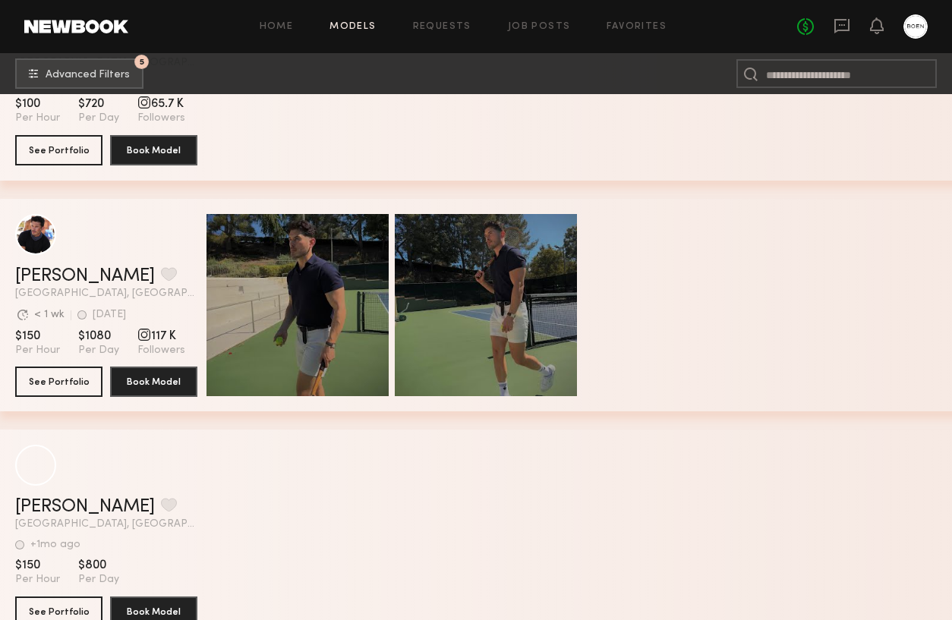
scroll to position [24533, 0]
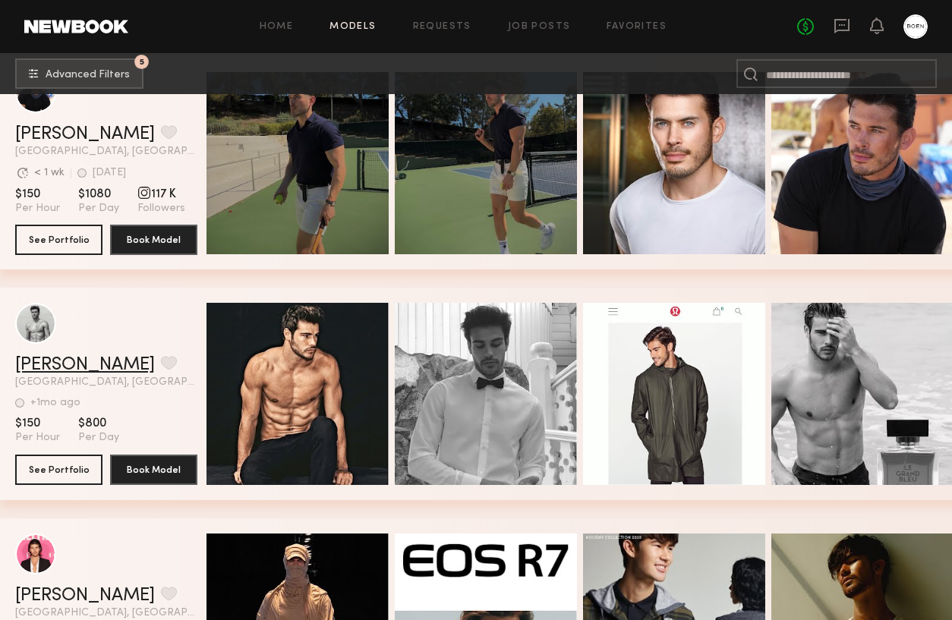
click at [40, 357] on link "[PERSON_NAME]" at bounding box center [85, 365] width 140 height 18
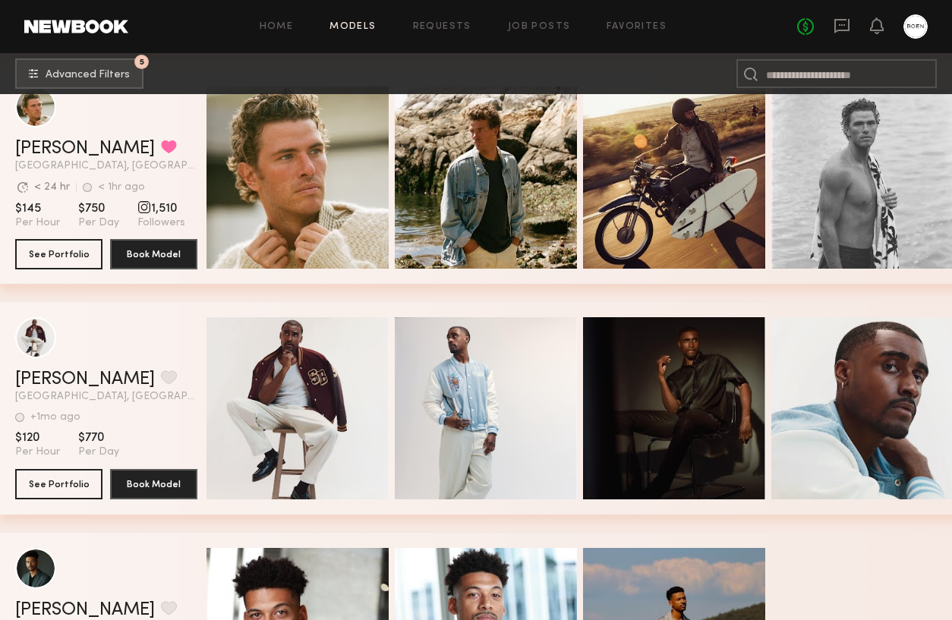
scroll to position [33408, 0]
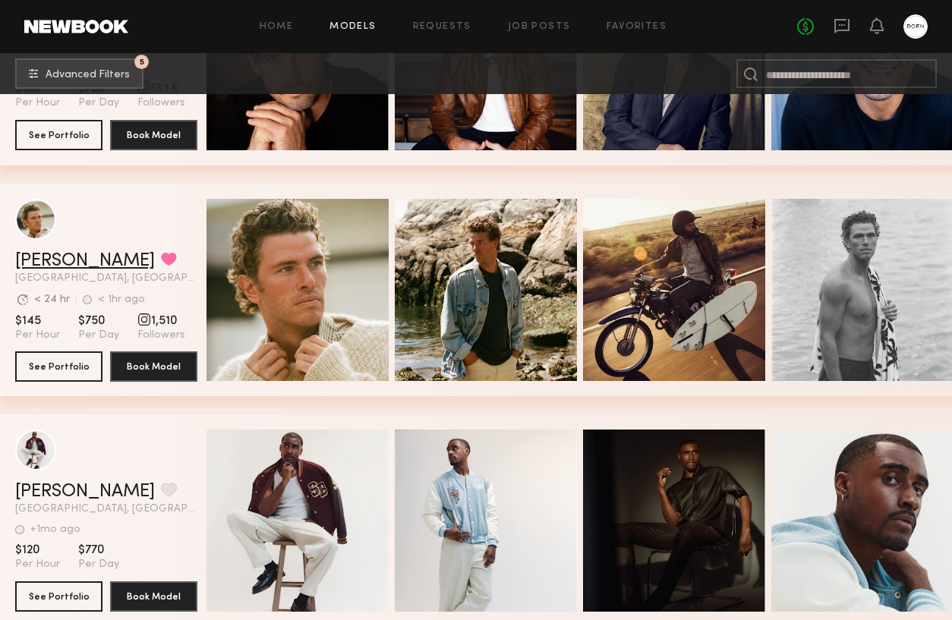
click at [42, 260] on link "Jesse S." at bounding box center [85, 261] width 140 height 18
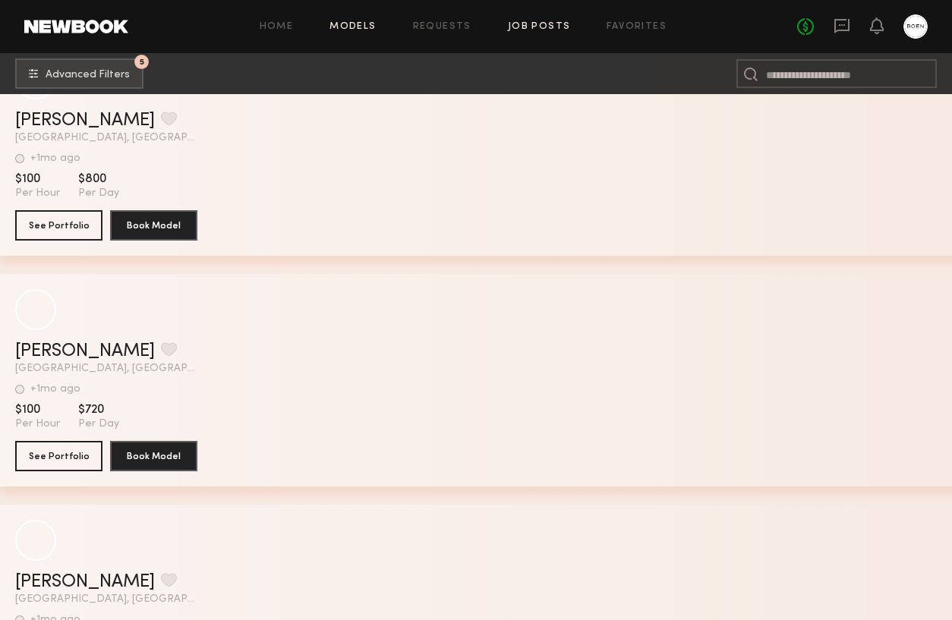
scroll to position [44883, 0]
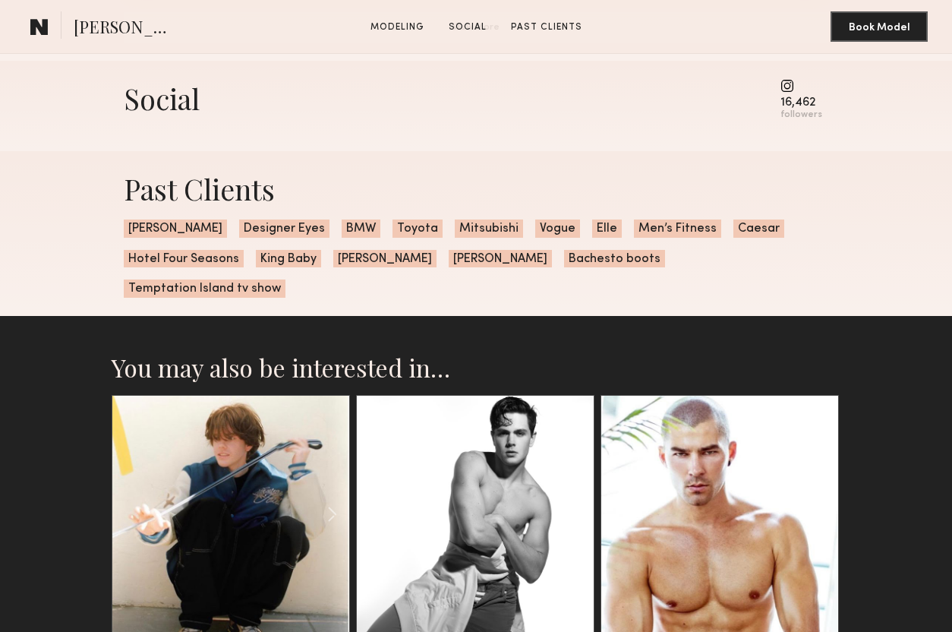
scroll to position [928, 0]
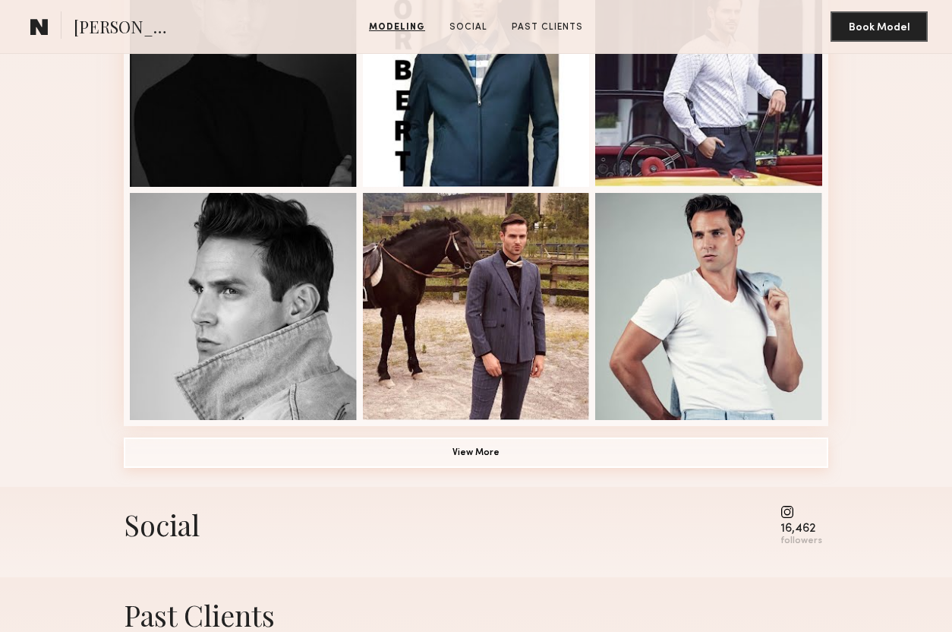
click at [434, 459] on button "View More" at bounding box center [476, 452] width 705 height 30
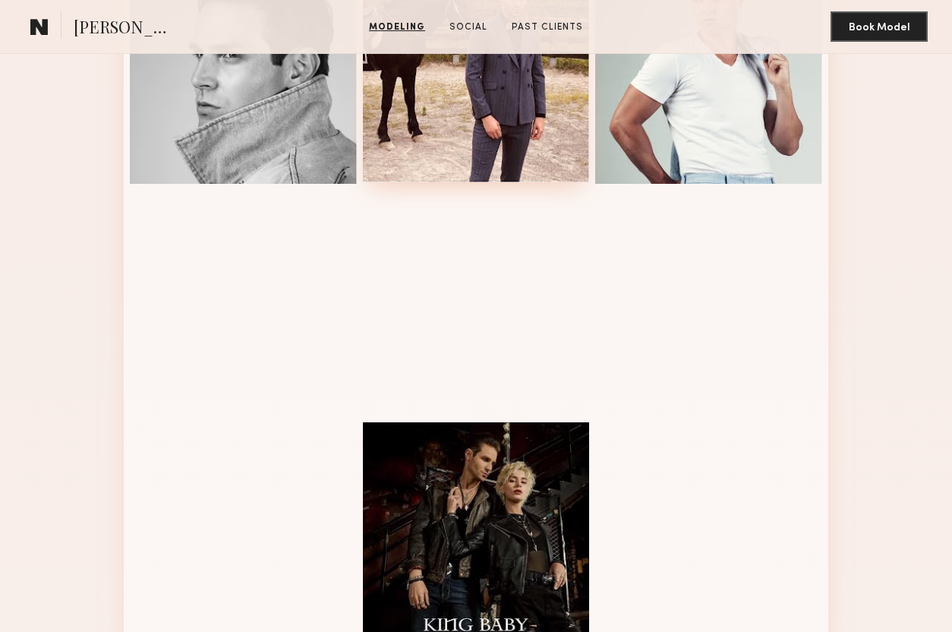
scroll to position [1165, 0]
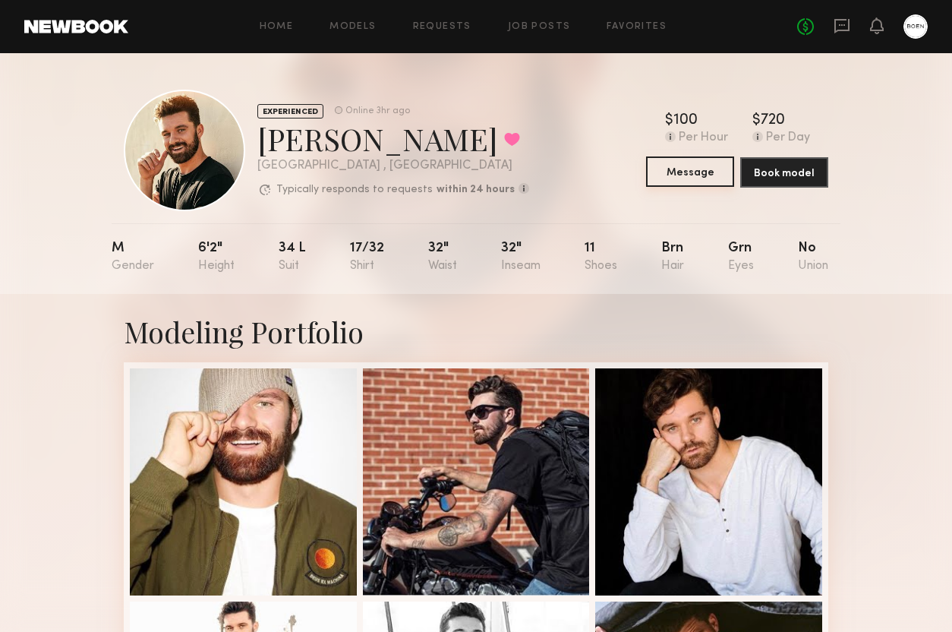
click at [665, 178] on button "Message" at bounding box center [690, 171] width 88 height 30
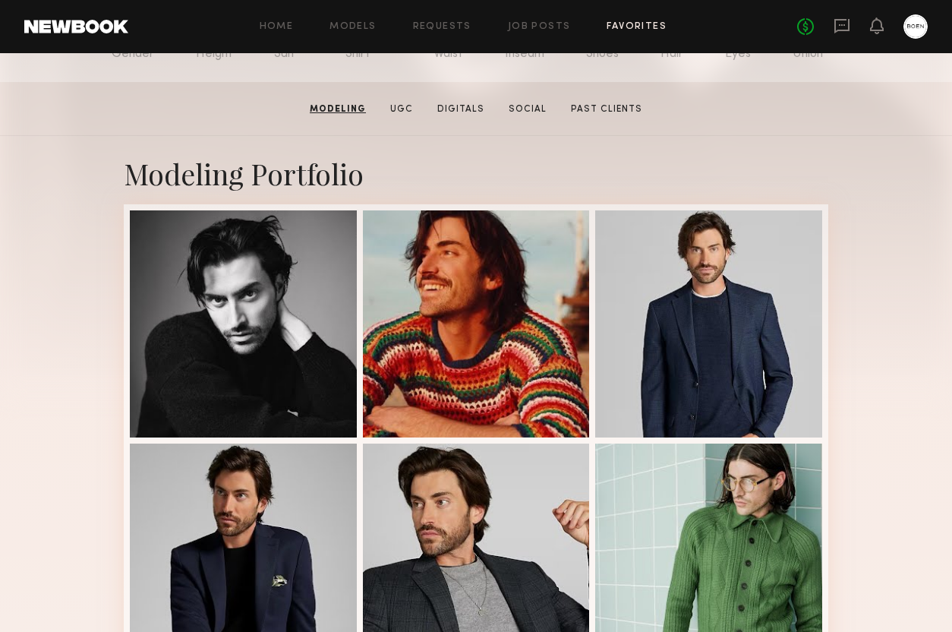
scroll to position [203, 0]
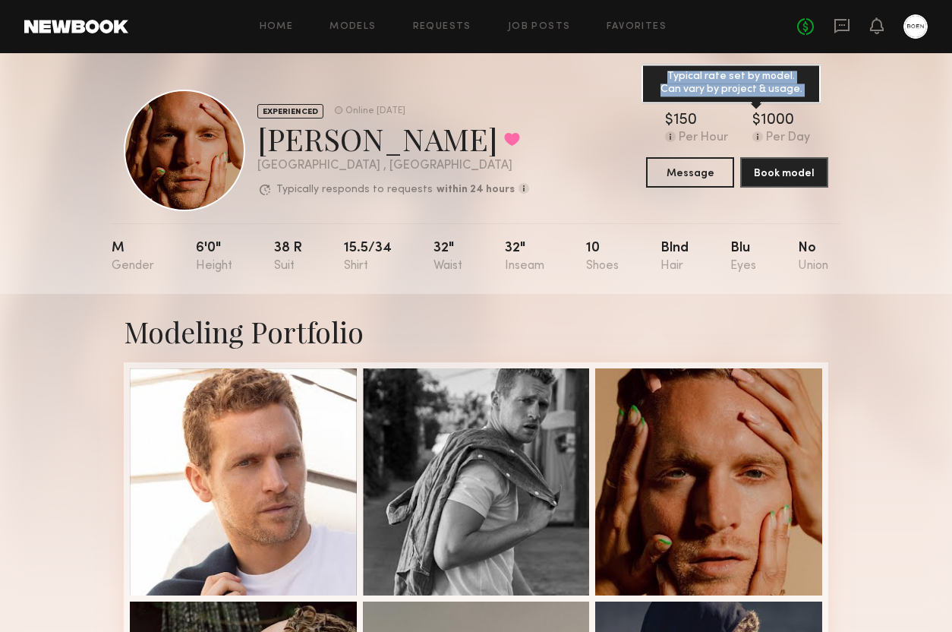
drag, startPoint x: 752, startPoint y: 114, endPoint x: 793, endPoint y: 112, distance: 41.0
click at [792, 113] on div "$ Typical rate set by model. Can vary by project & usage. 1000" at bounding box center [781, 120] width 58 height 15
click at [800, 118] on div "$ Typical rate set by model. Can vary by project & usage. 1000" at bounding box center [781, 120] width 58 height 15
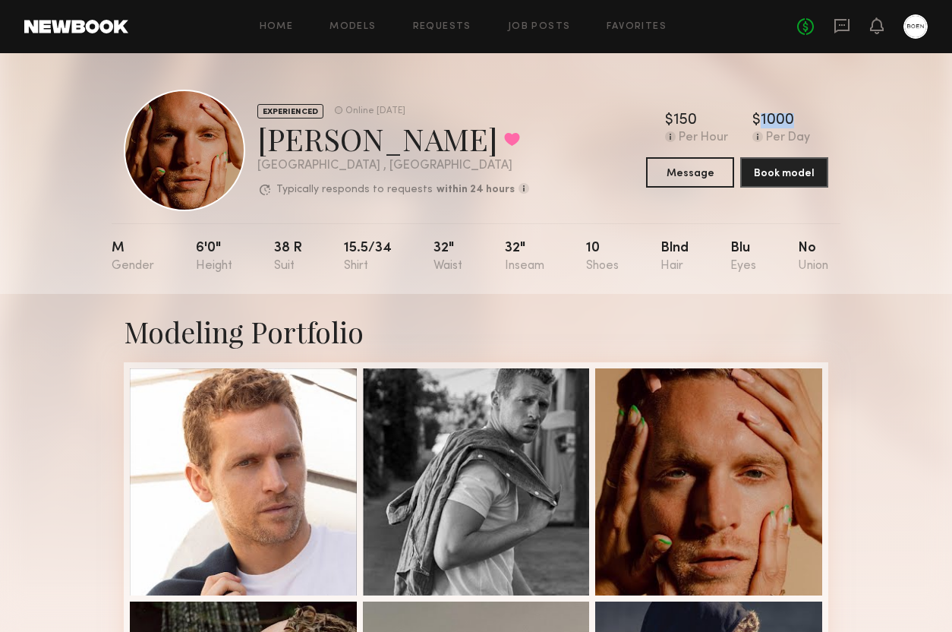
drag, startPoint x: 800, startPoint y: 119, endPoint x: 745, endPoint y: 118, distance: 54.7
click at [745, 118] on div "$ Typical rate set by model. Can vary by project & usage. 150 Per Hour $ Typica…" at bounding box center [737, 129] width 182 height 32
click at [762, 292] on div "M 6'0" 38 r 15.5/34 32" 32" 10 Blnd Blu No" at bounding box center [470, 258] width 717 height 71
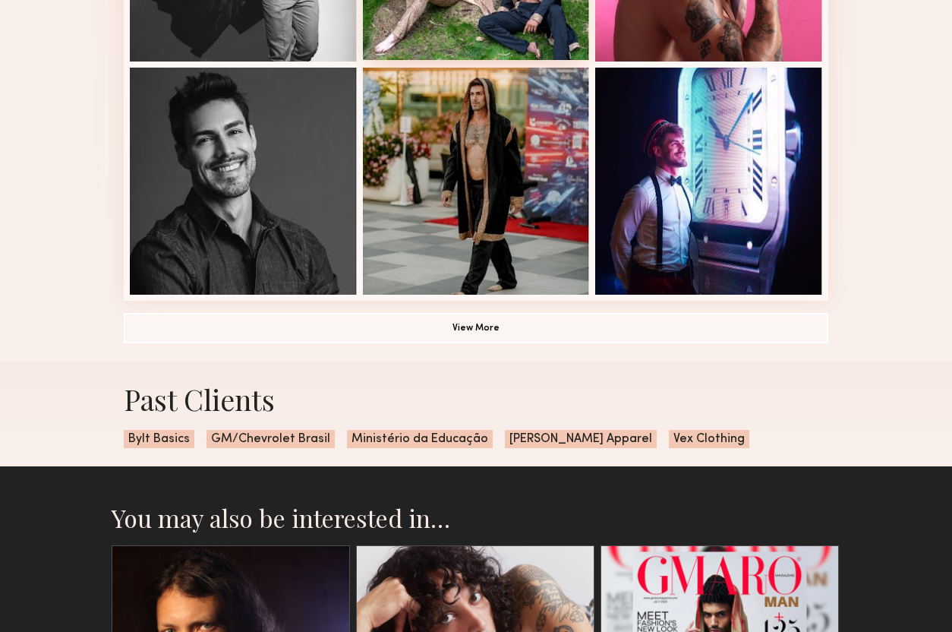
scroll to position [1193, 0]
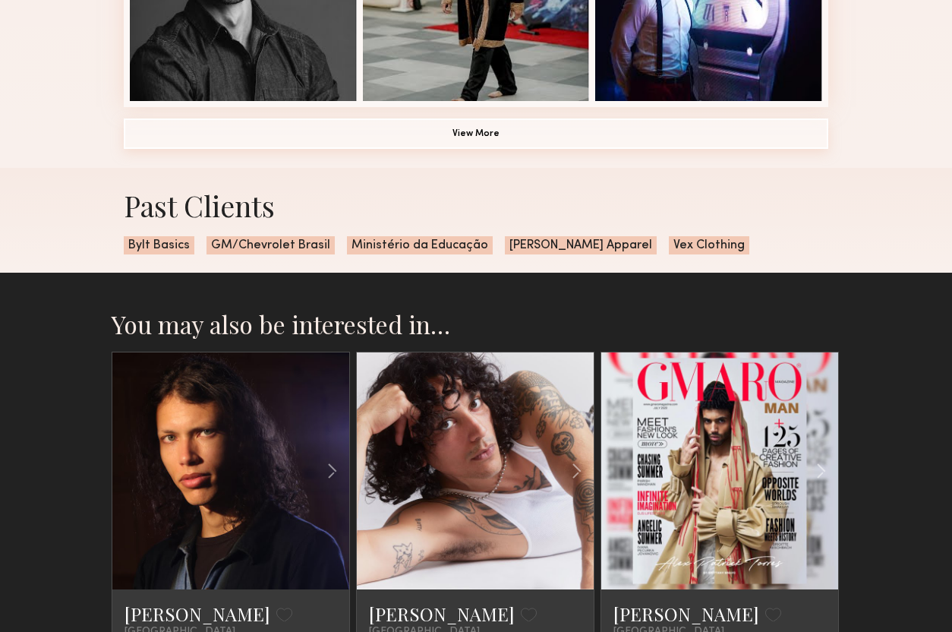
click at [480, 138] on button "View More" at bounding box center [476, 133] width 705 height 30
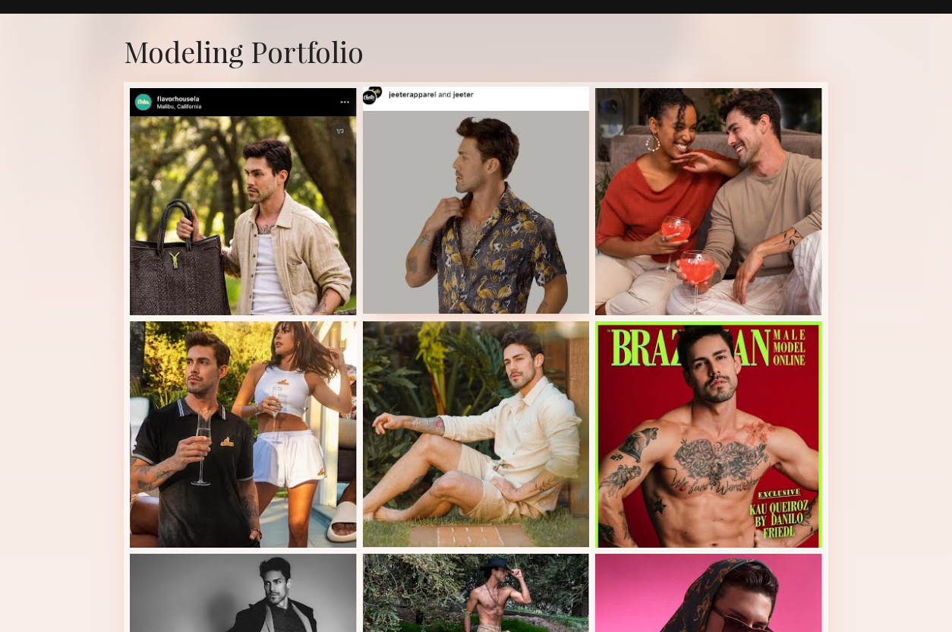
scroll to position [209, 0]
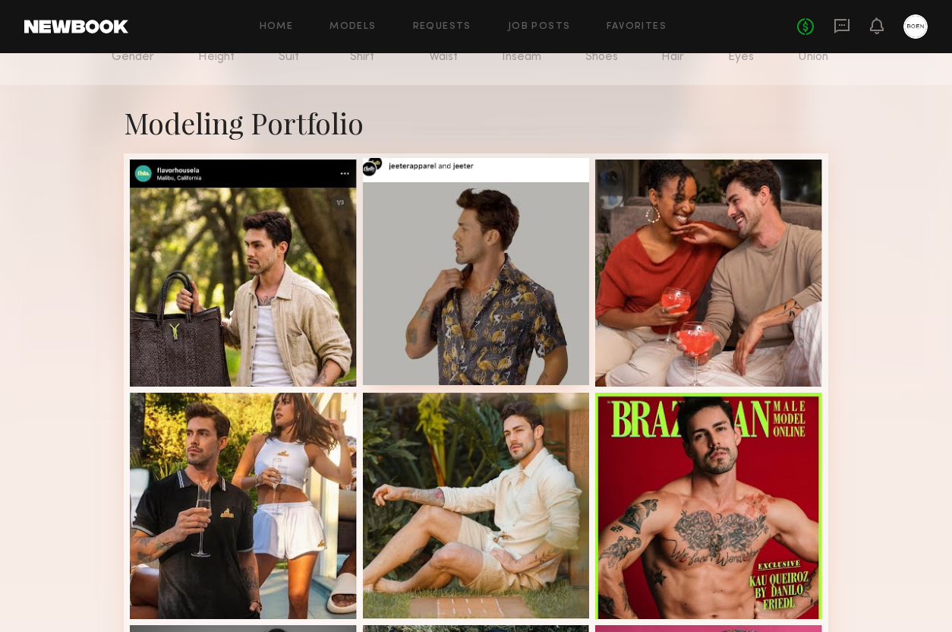
click at [470, 187] on div at bounding box center [476, 271] width 227 height 227
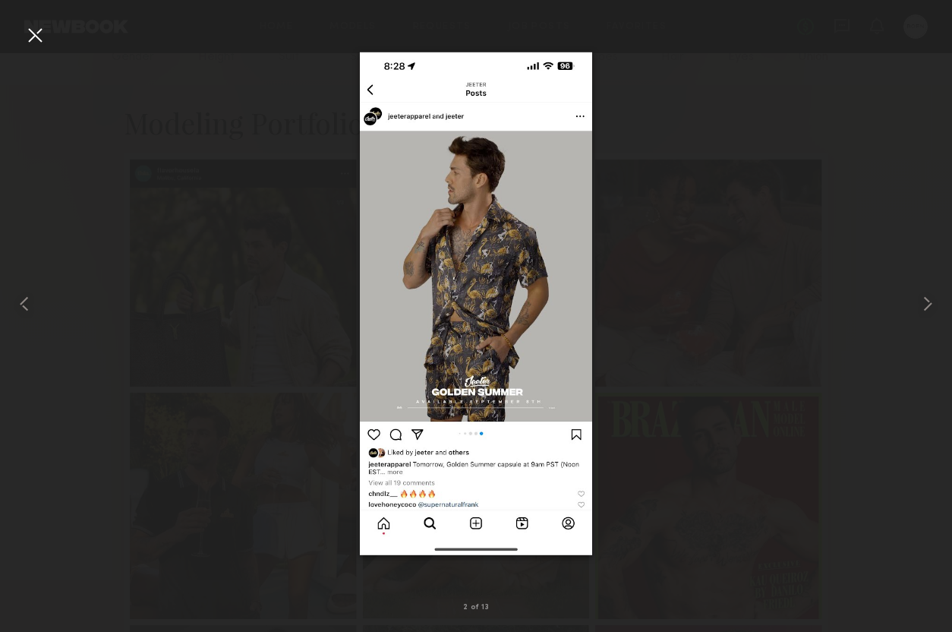
click at [37, 34] on div at bounding box center [35, 35] width 24 height 24
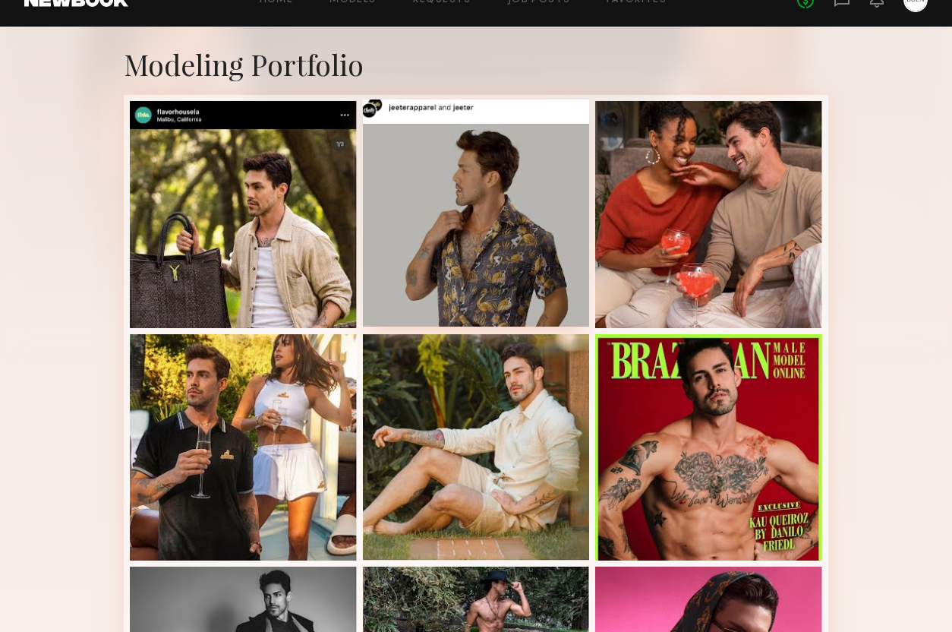
scroll to position [0, 0]
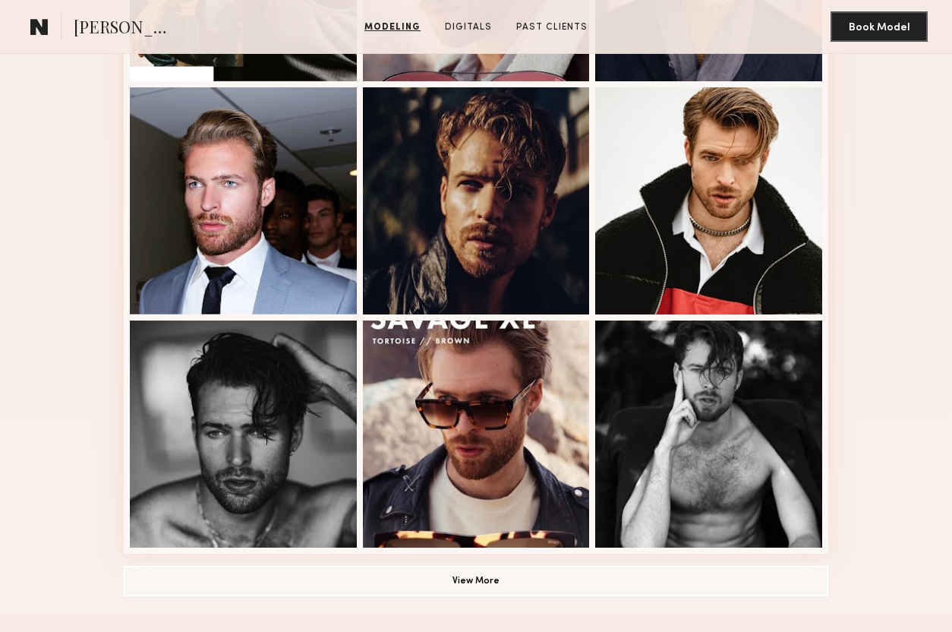
scroll to position [1017, 0]
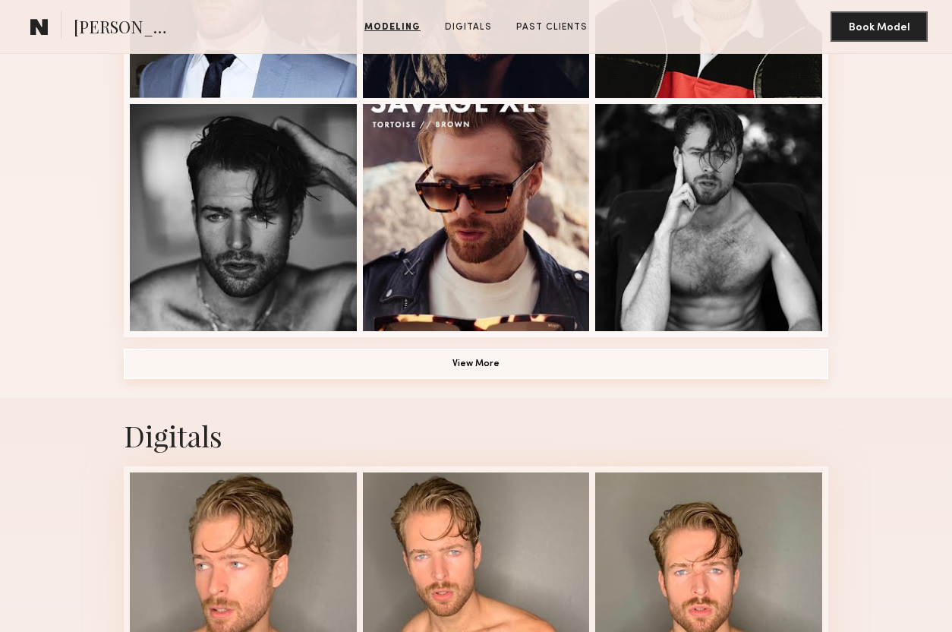
click at [506, 366] on button "View More" at bounding box center [476, 364] width 705 height 30
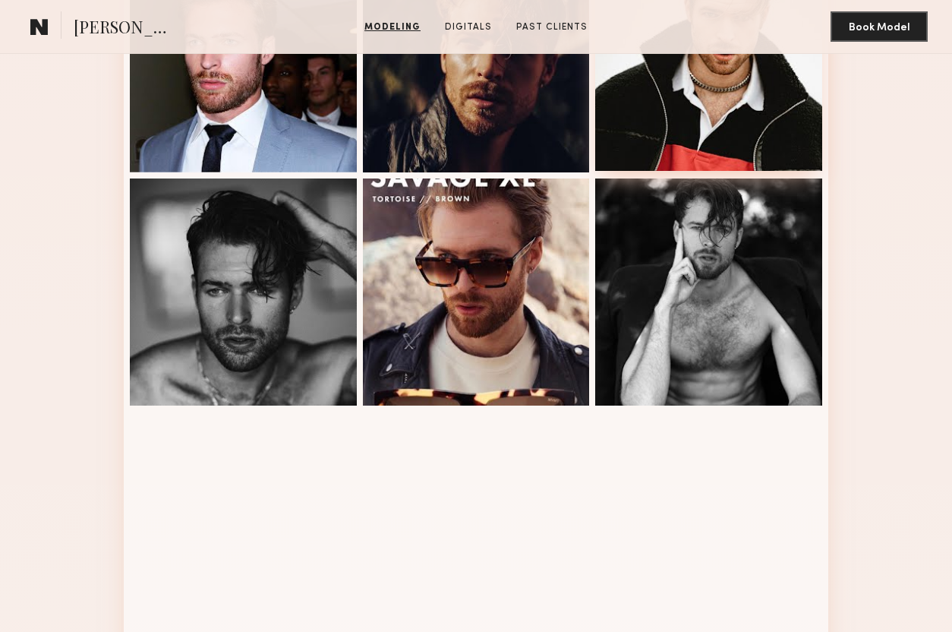
scroll to position [862, 0]
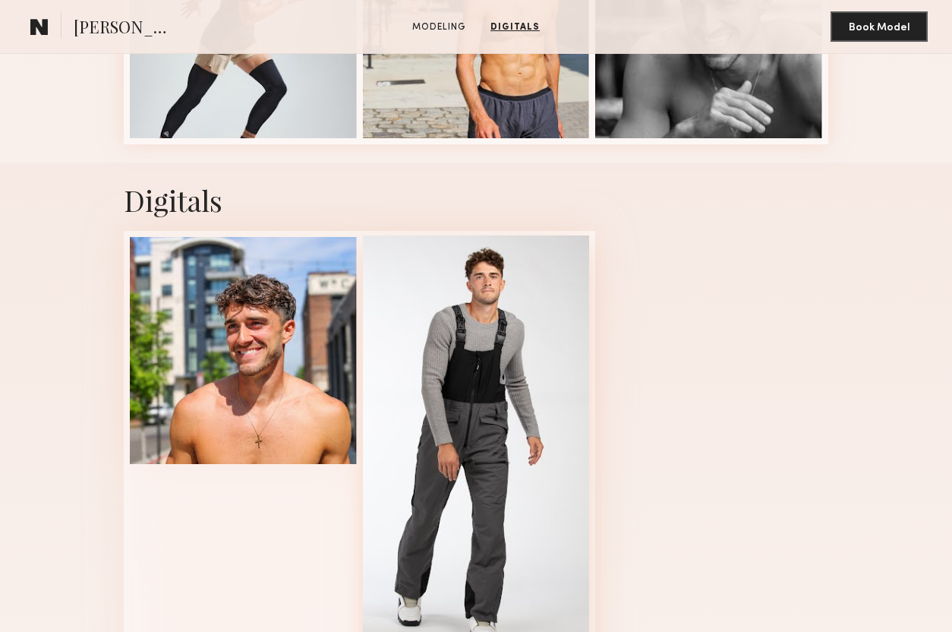
scroll to position [253, 0]
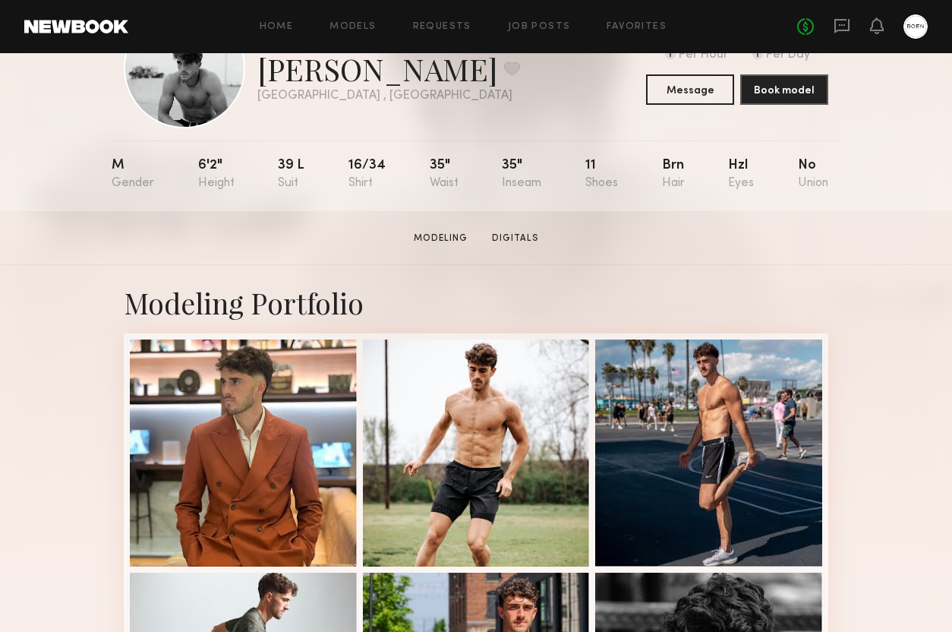
click at [515, 230] on section "Modeling Digitals" at bounding box center [476, 237] width 137 height 15
click at [513, 235] on link "Digitals" at bounding box center [515, 239] width 59 height 14
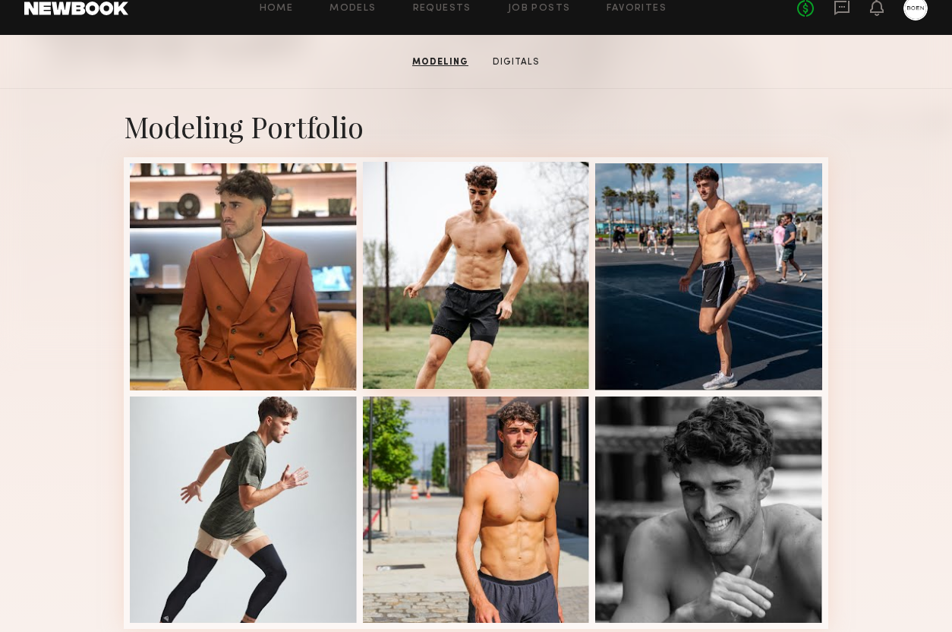
scroll to position [256, 0]
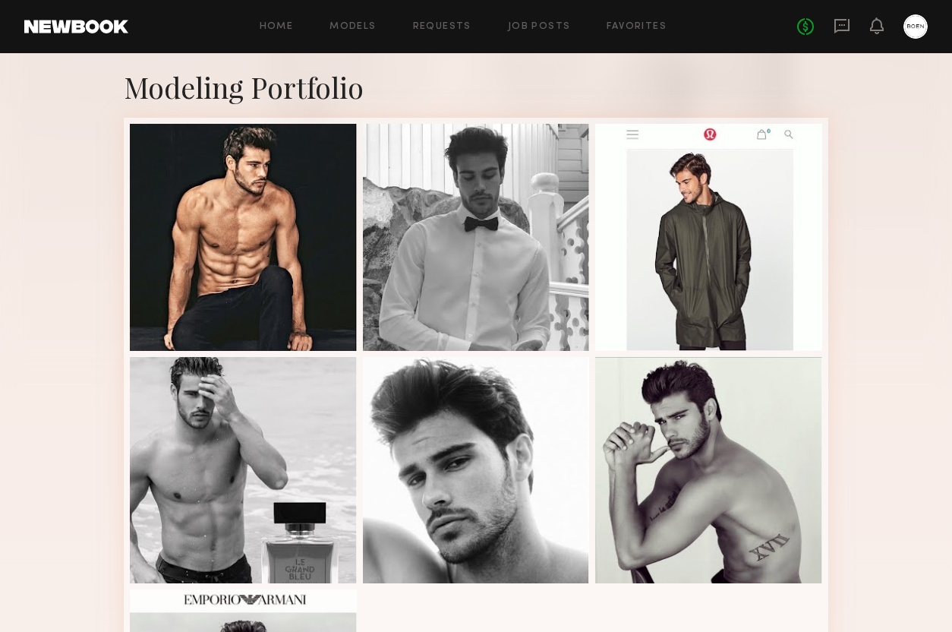
scroll to position [249, 0]
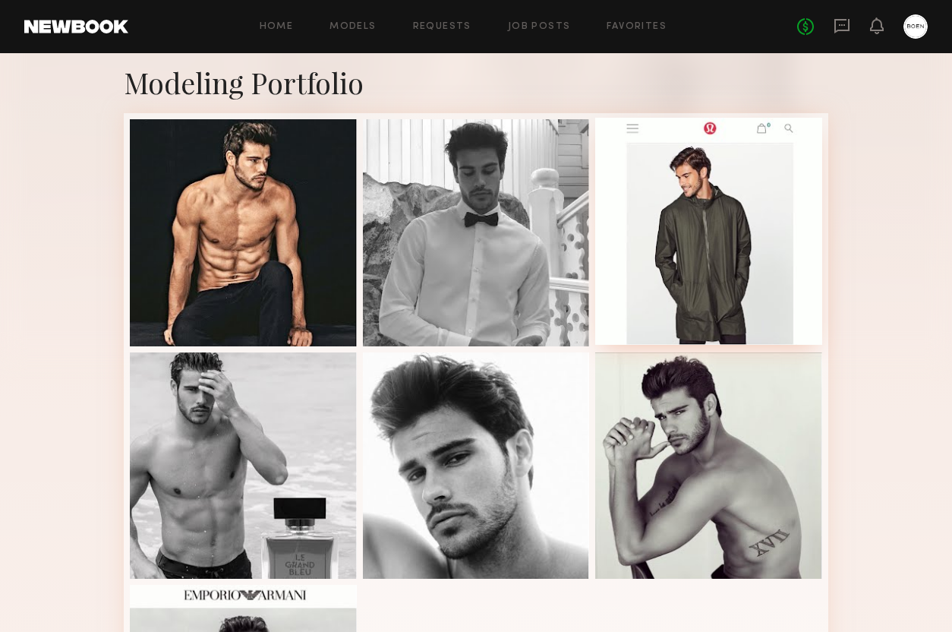
click at [661, 259] on div at bounding box center [708, 231] width 227 height 227
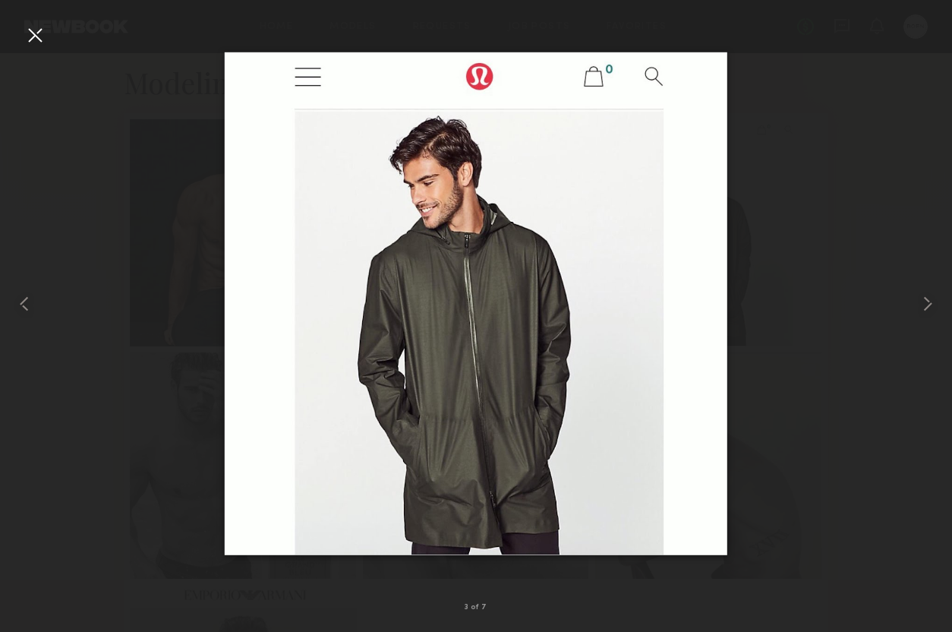
click at [30, 32] on div at bounding box center [35, 35] width 24 height 24
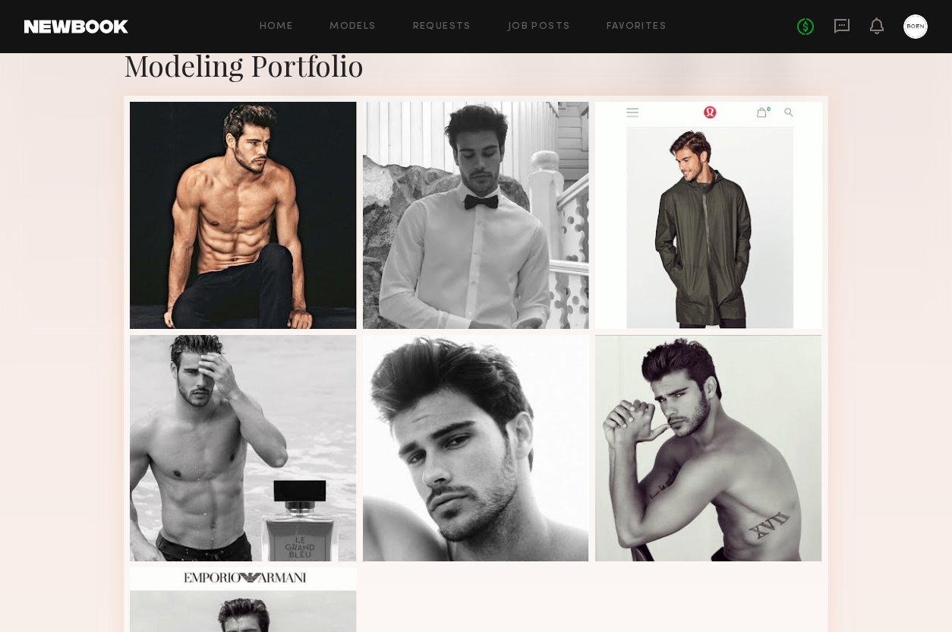
scroll to position [0, 0]
